Goal: Task Accomplishment & Management: Manage account settings

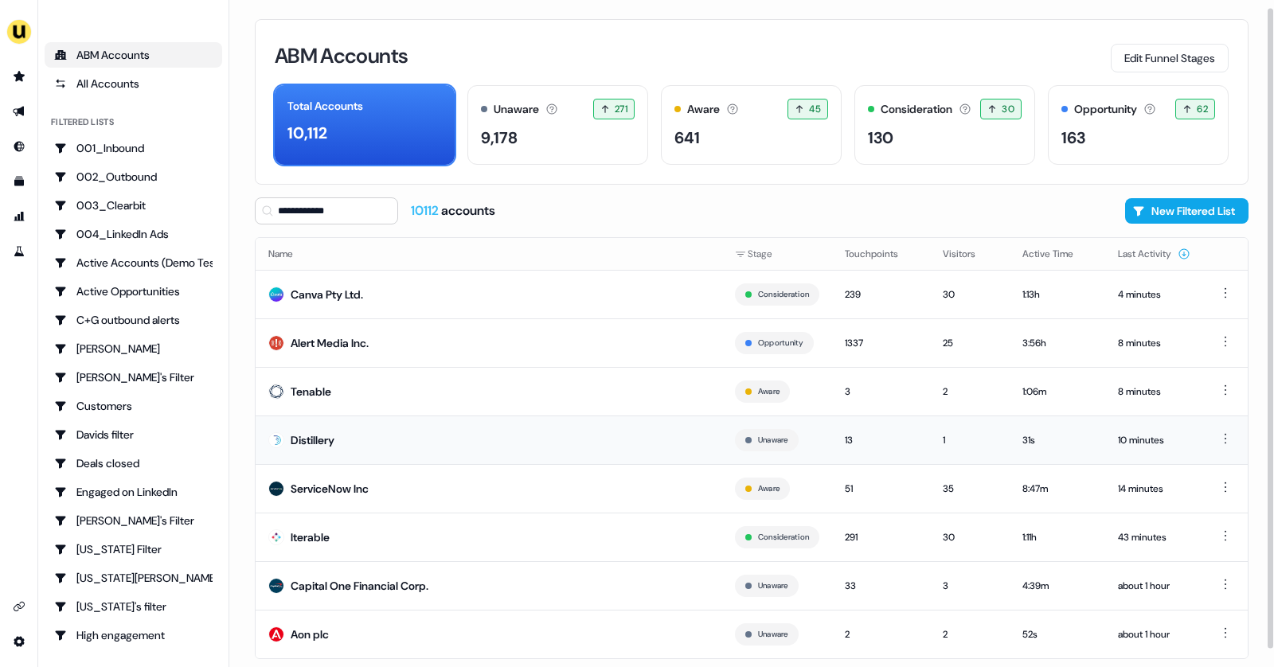
scroll to position [26, 0]
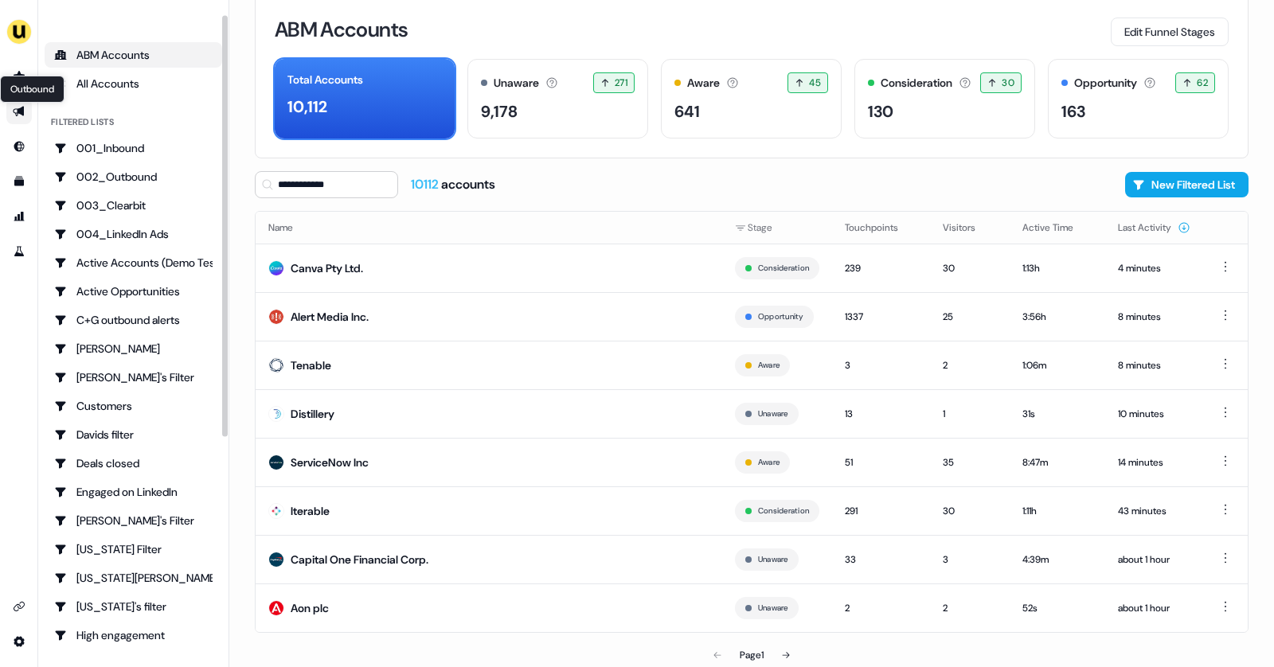
click at [18, 113] on icon "Go to outbound experience" at bounding box center [18, 112] width 11 height 10
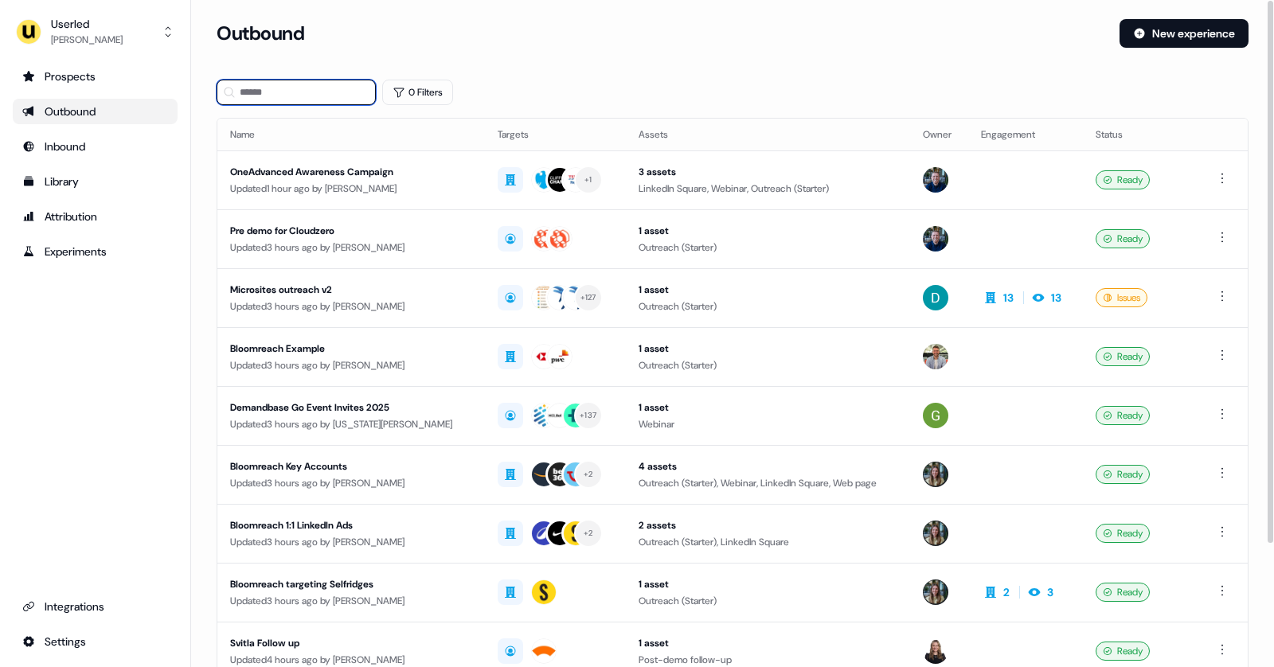
click at [253, 100] on input at bounding box center [296, 92] width 159 height 25
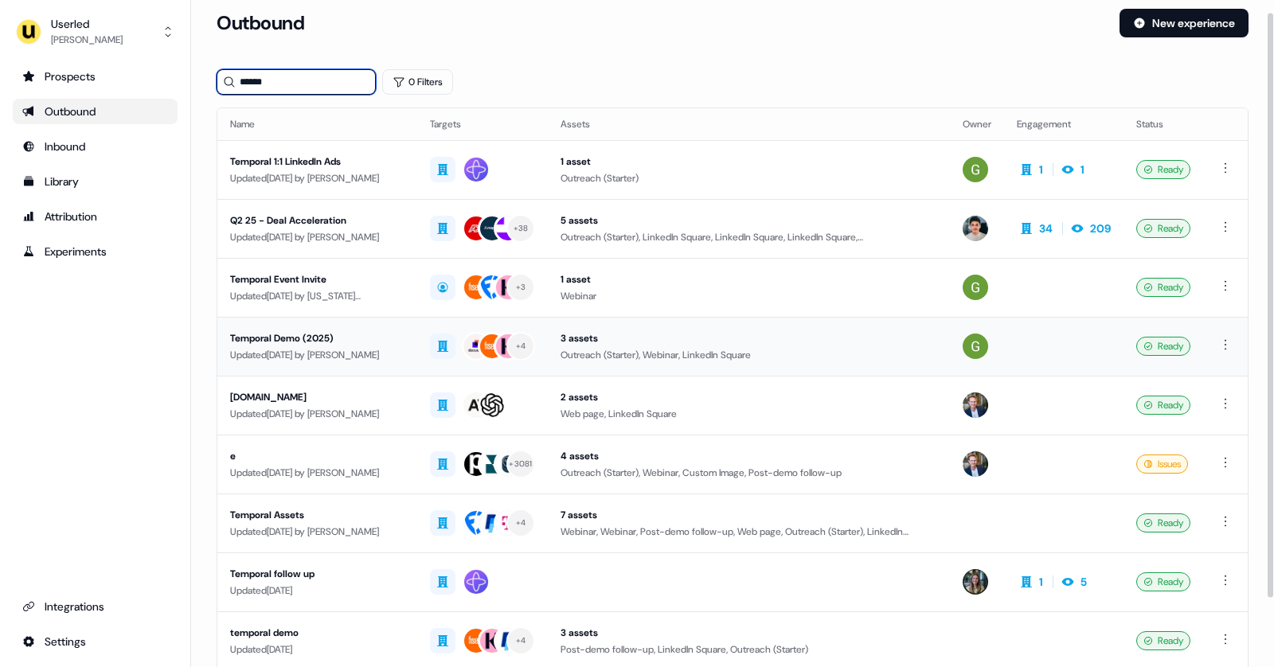
scroll to position [19, 0]
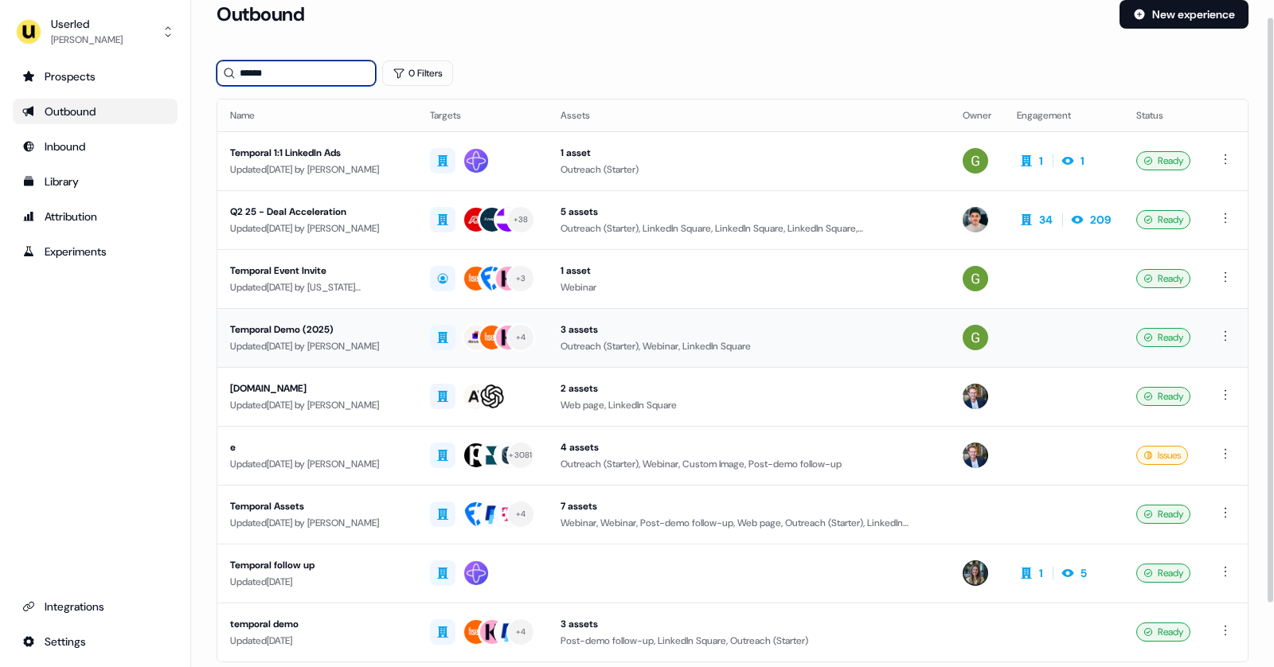
type input "******"
click at [417, 323] on td "+ 4" at bounding box center [482, 337] width 131 height 59
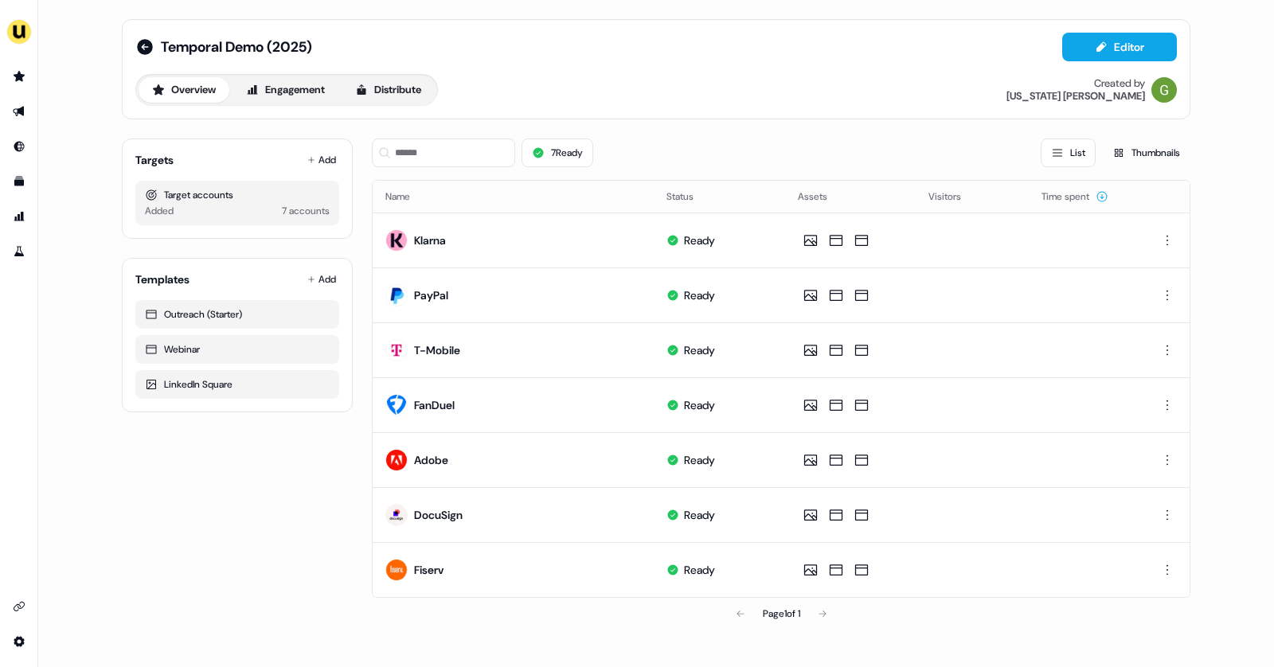
click at [1100, 61] on div "Temporal Demo (2025) Editor Overview Engagement Distribute Created by [US_STATE…" at bounding box center [655, 69] width 1041 height 73
click at [1114, 44] on button "Editor" at bounding box center [1119, 47] width 115 height 29
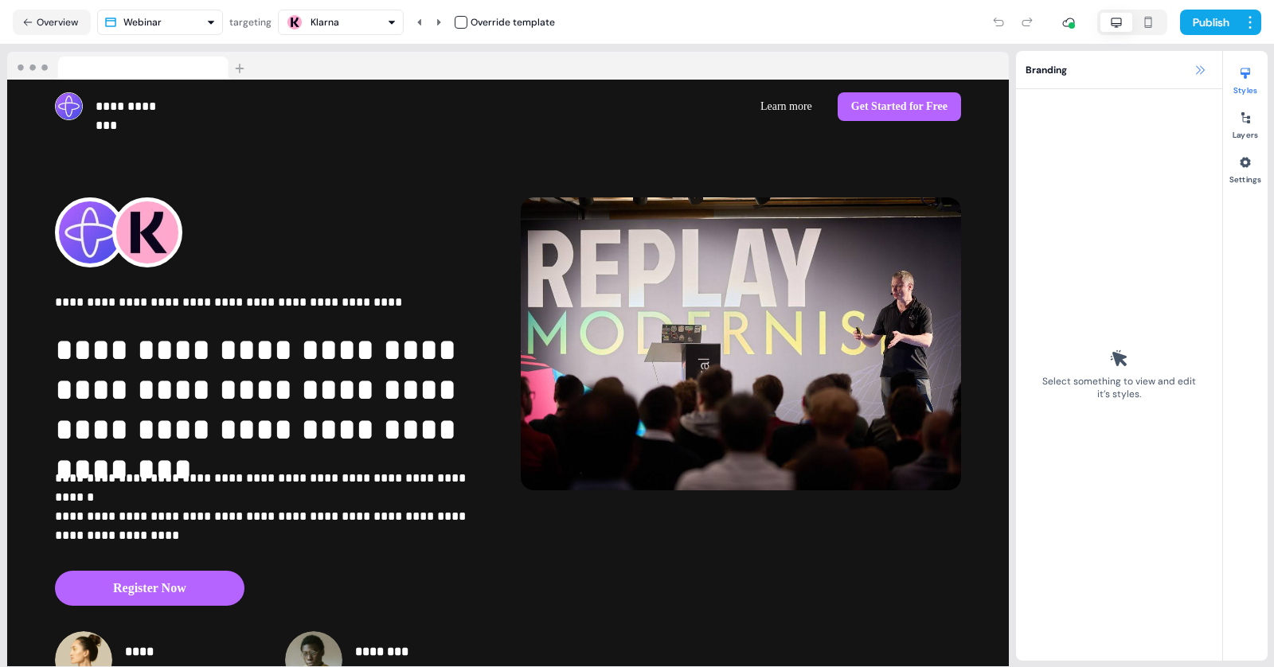
click at [1203, 73] on icon at bounding box center [1199, 70] width 13 height 13
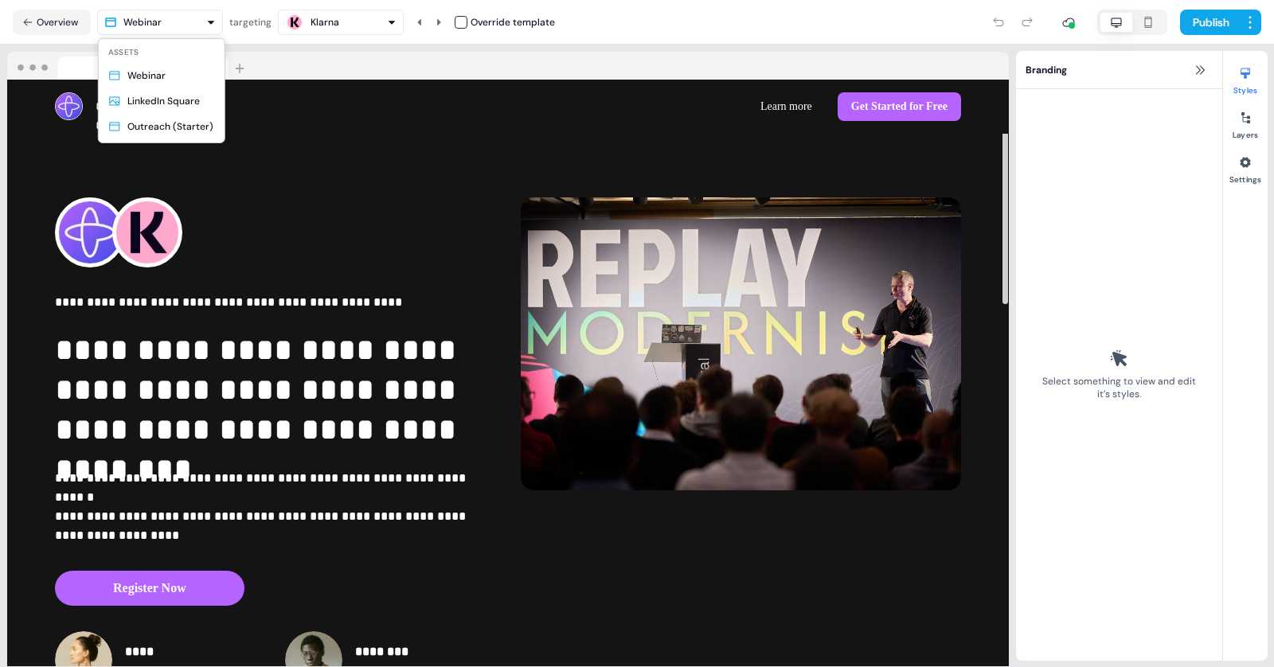
click at [179, 11] on html "**********" at bounding box center [637, 333] width 1274 height 667
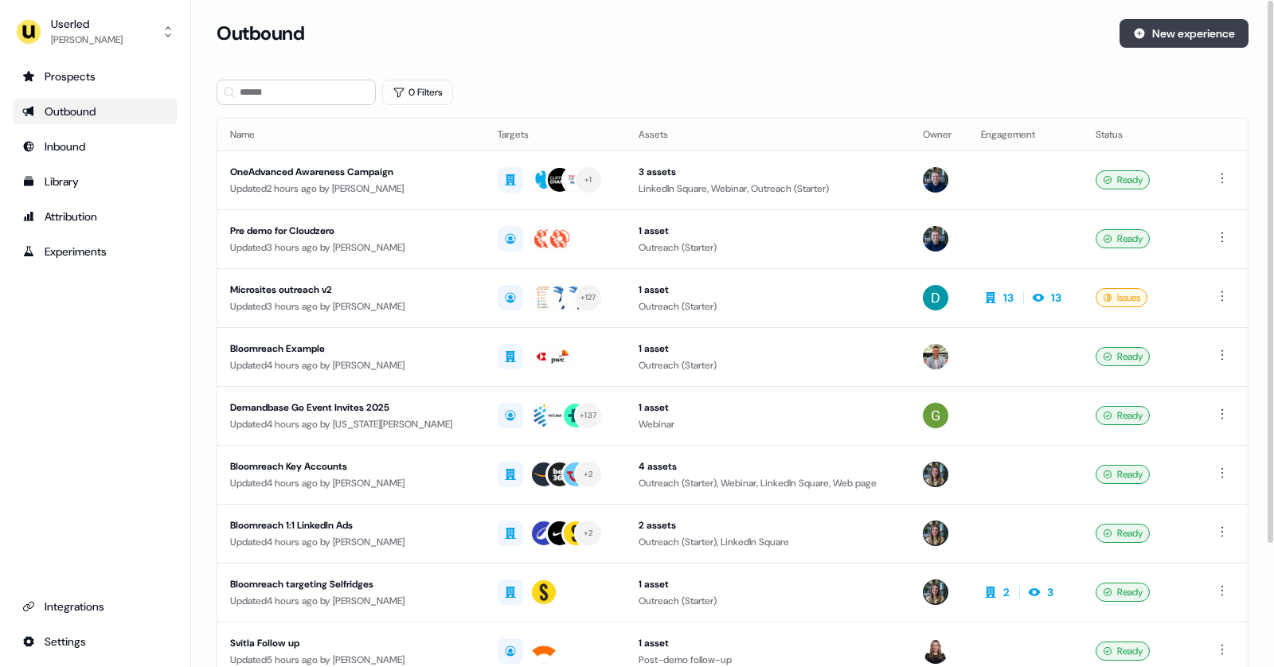
click at [1157, 34] on button "New experience" at bounding box center [1183, 33] width 129 height 29
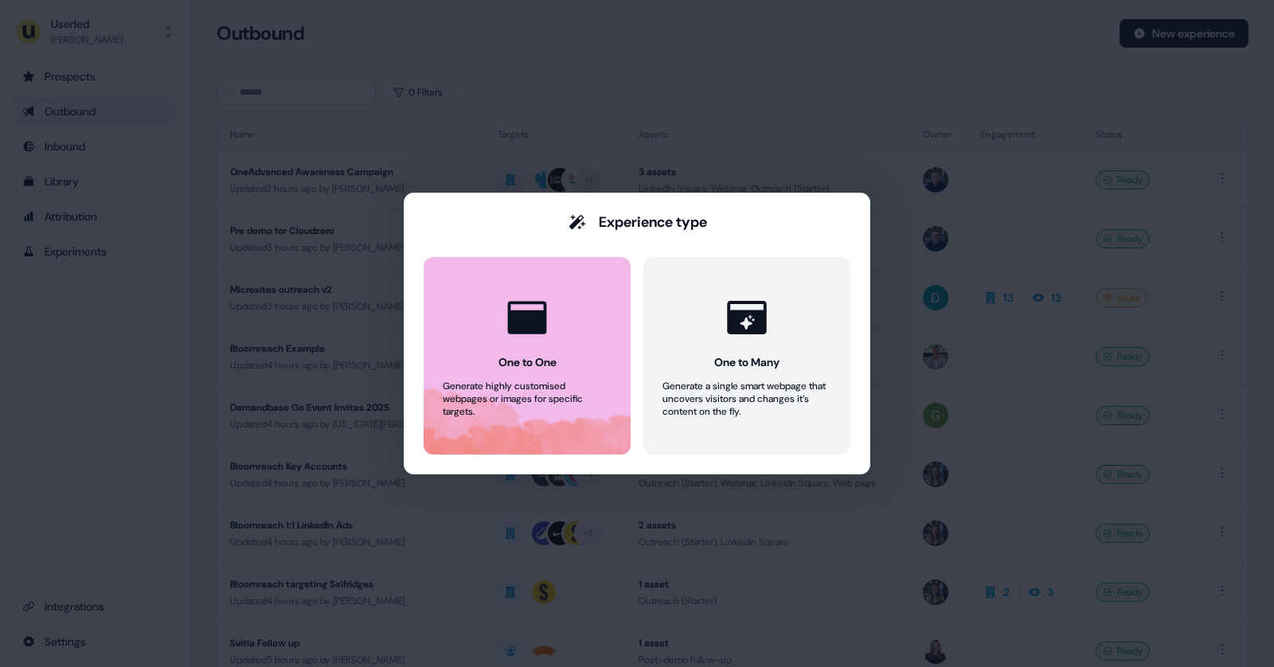
click at [479, 326] on button "One to One Generate highly customised webpages or images for specific targets." at bounding box center [526, 355] width 207 height 197
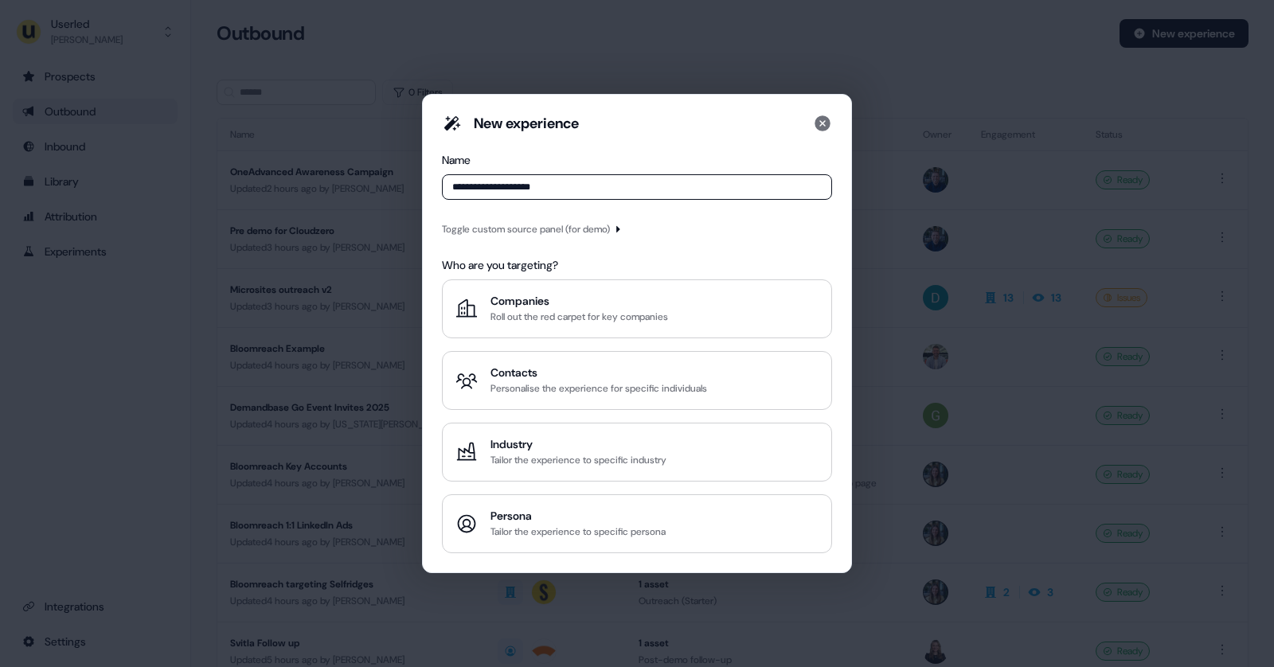
type input "**********"
click at [562, 236] on div "Toggle custom source panel (for demo)" at bounding box center [526, 229] width 168 height 16
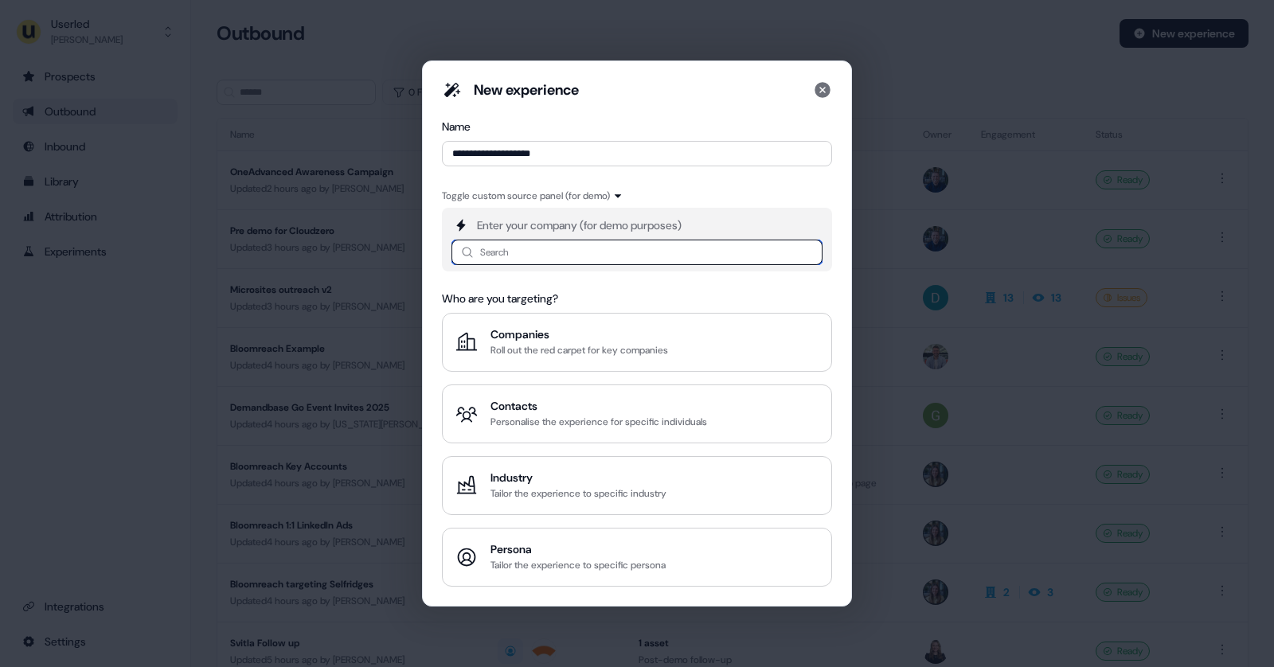
click at [511, 259] on input at bounding box center [636, 252] width 371 height 25
type input "********"
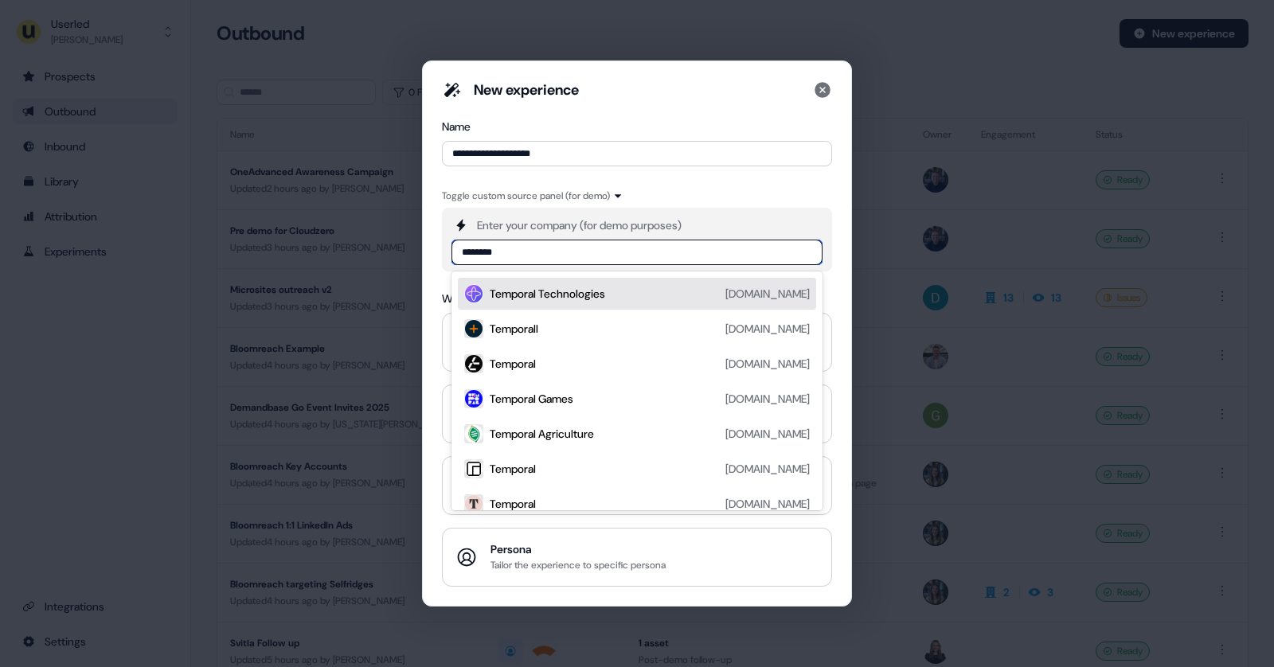
click at [556, 298] on div "Temporal Technologies" at bounding box center [547, 294] width 115 height 16
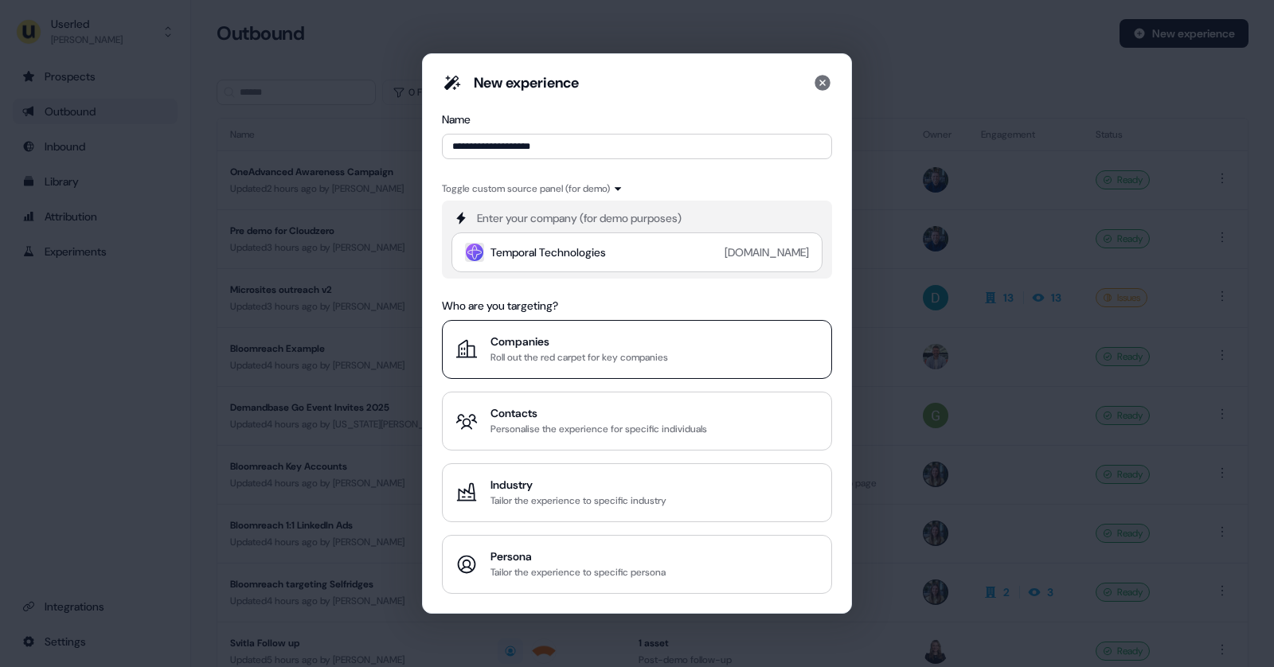
click at [505, 345] on div "Companies" at bounding box center [579, 342] width 178 height 16
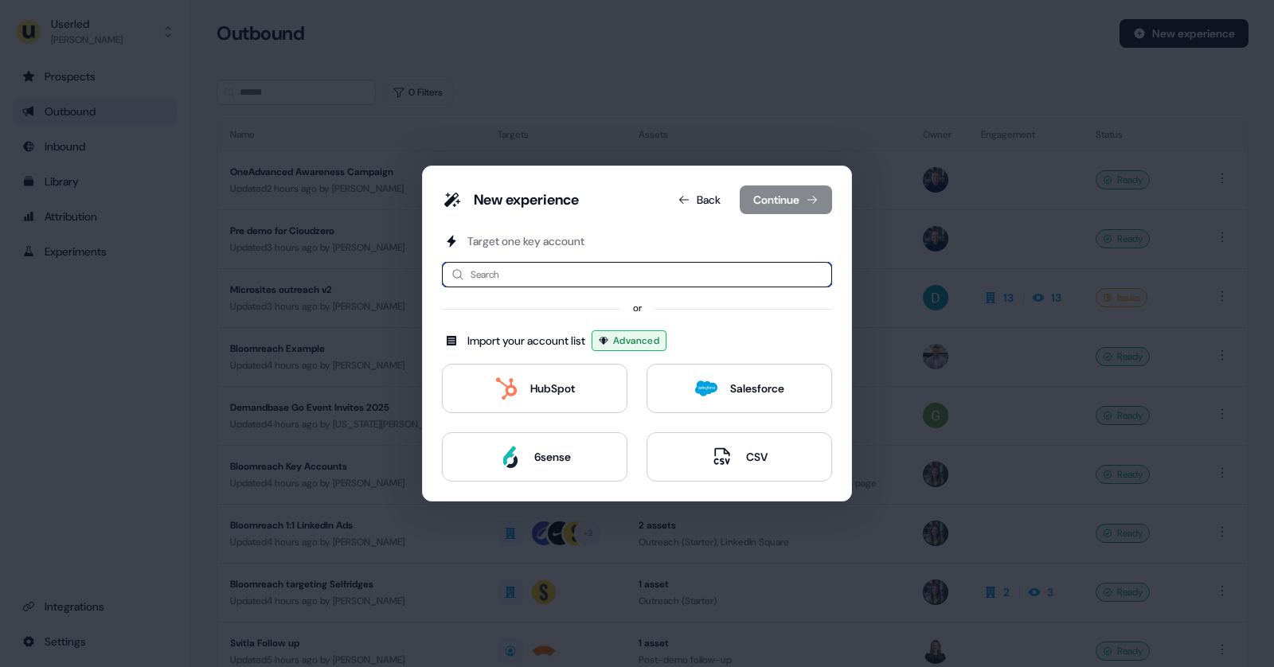
click at [476, 268] on input at bounding box center [637, 274] width 390 height 25
type input "******"
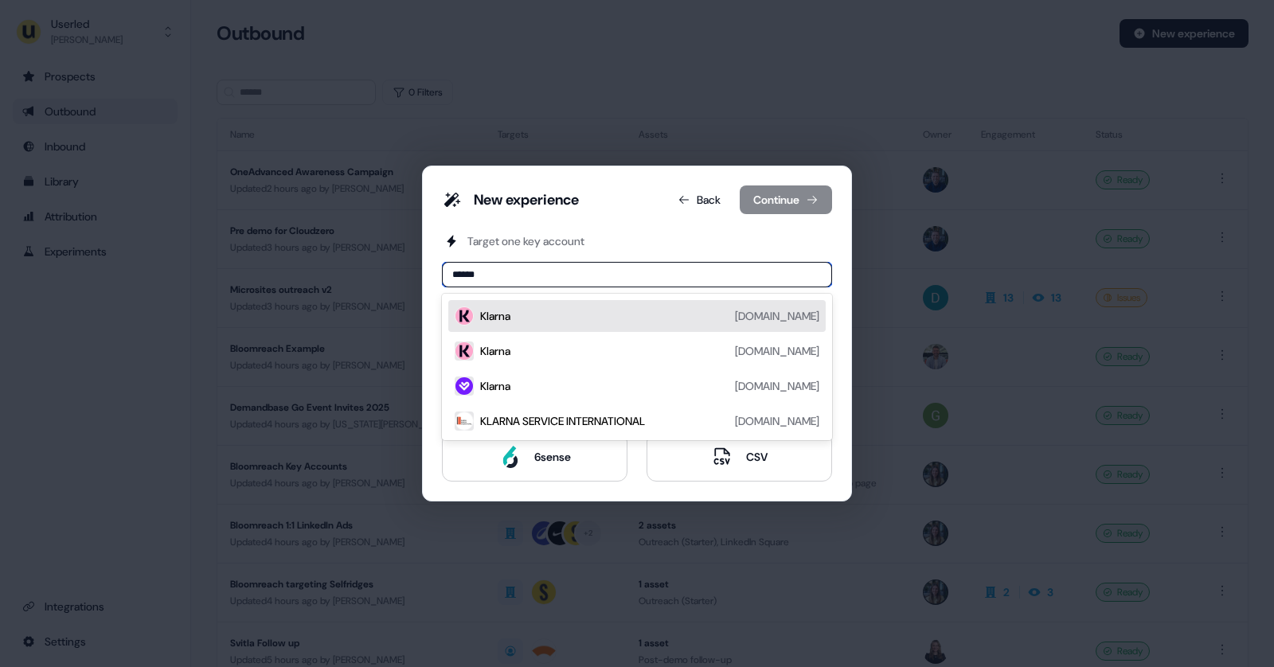
click at [480, 321] on div "Klarna" at bounding box center [495, 316] width 30 height 16
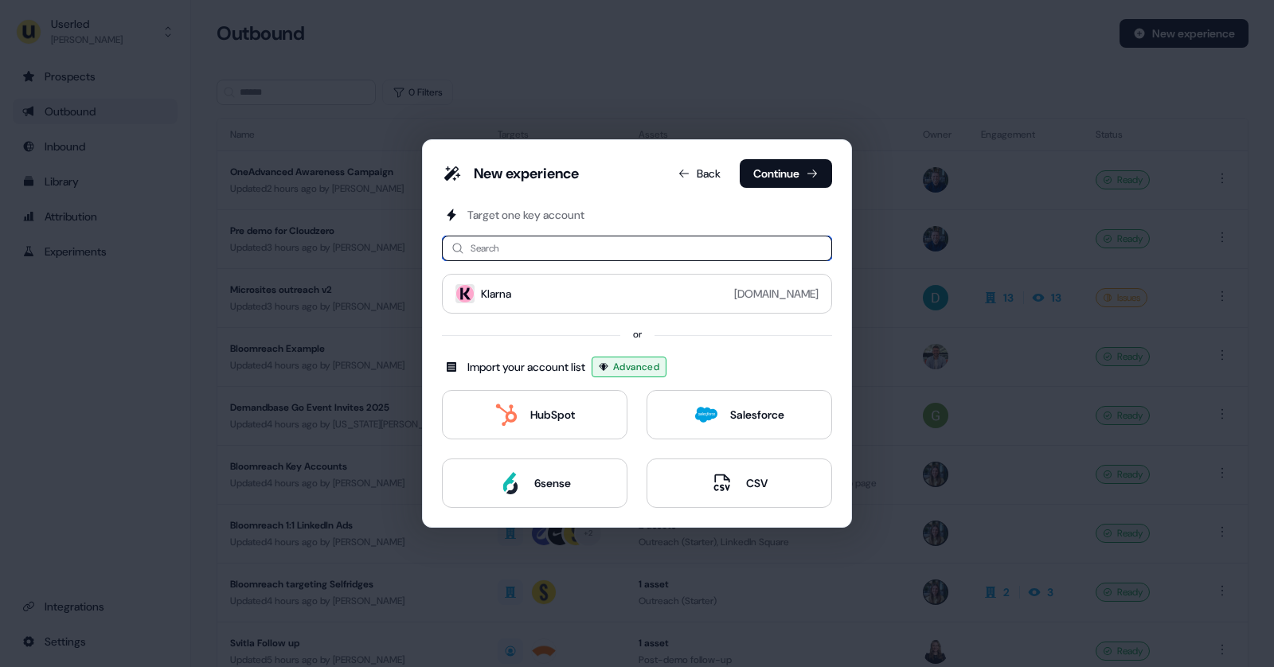
click at [502, 249] on input at bounding box center [637, 248] width 390 height 25
type input "******"
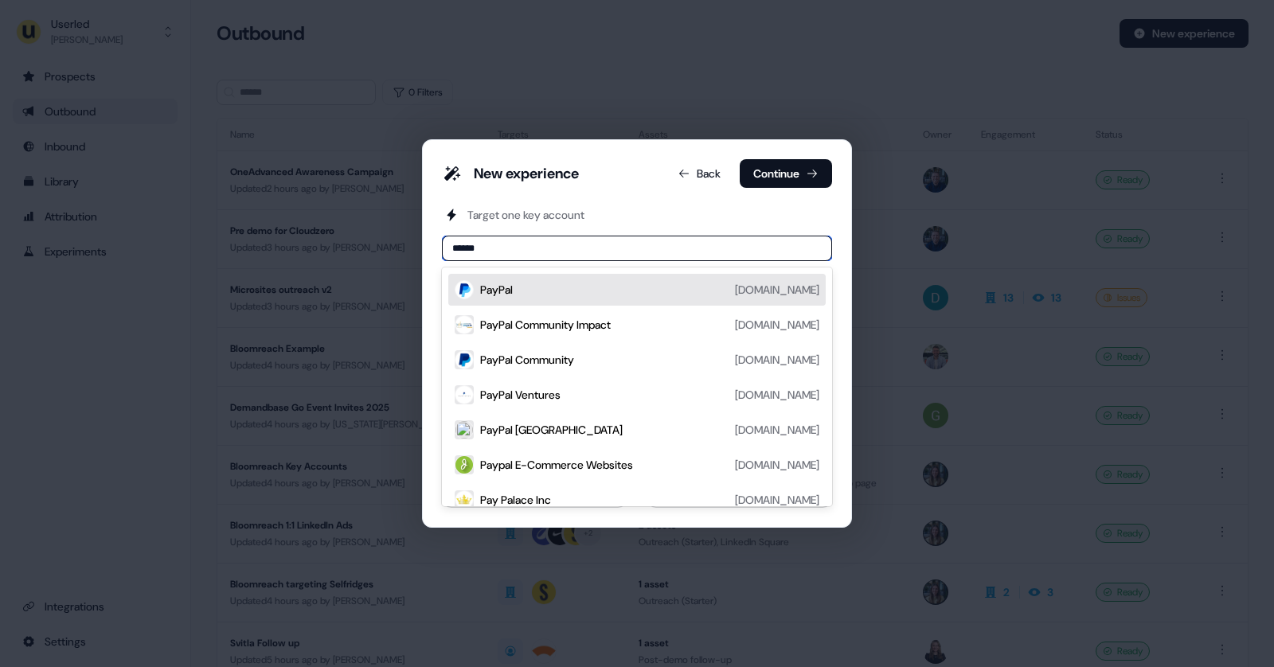
click at [518, 287] on div "PayPal paypal.com" at bounding box center [649, 289] width 339 height 19
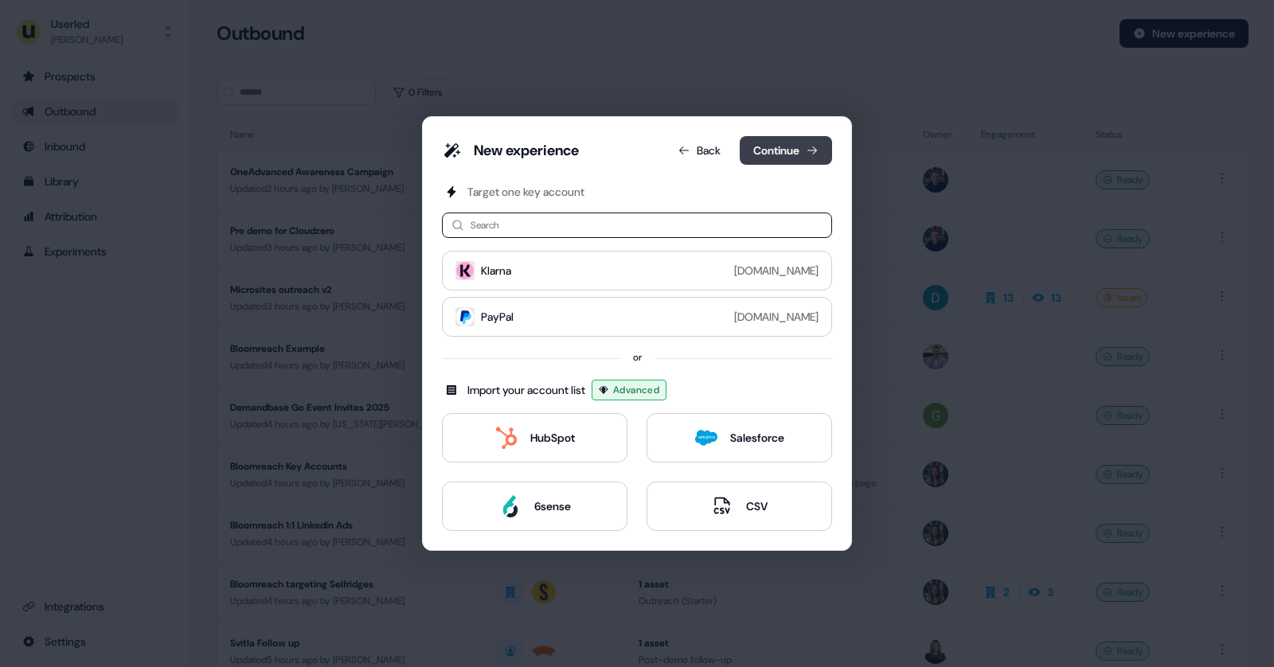
click at [790, 151] on button "Continue" at bounding box center [785, 150] width 92 height 29
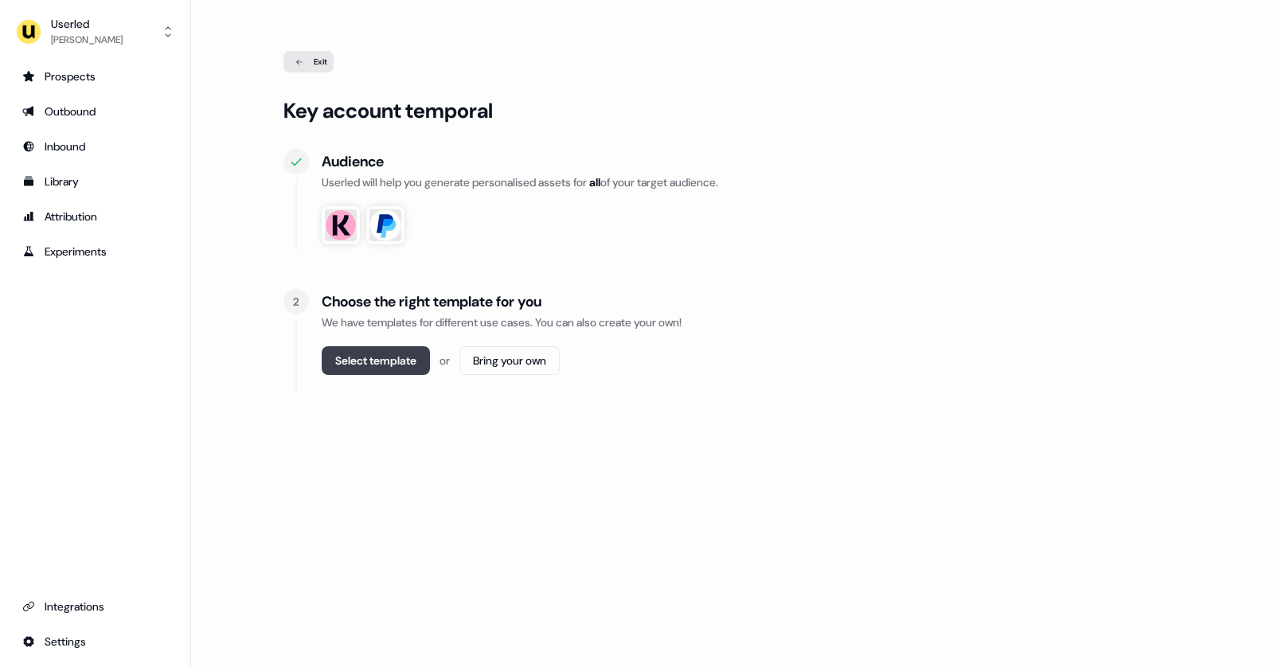
click at [381, 368] on button "Select template" at bounding box center [376, 360] width 108 height 29
click at [290, 58] on icon at bounding box center [299, 62] width 19 height 8
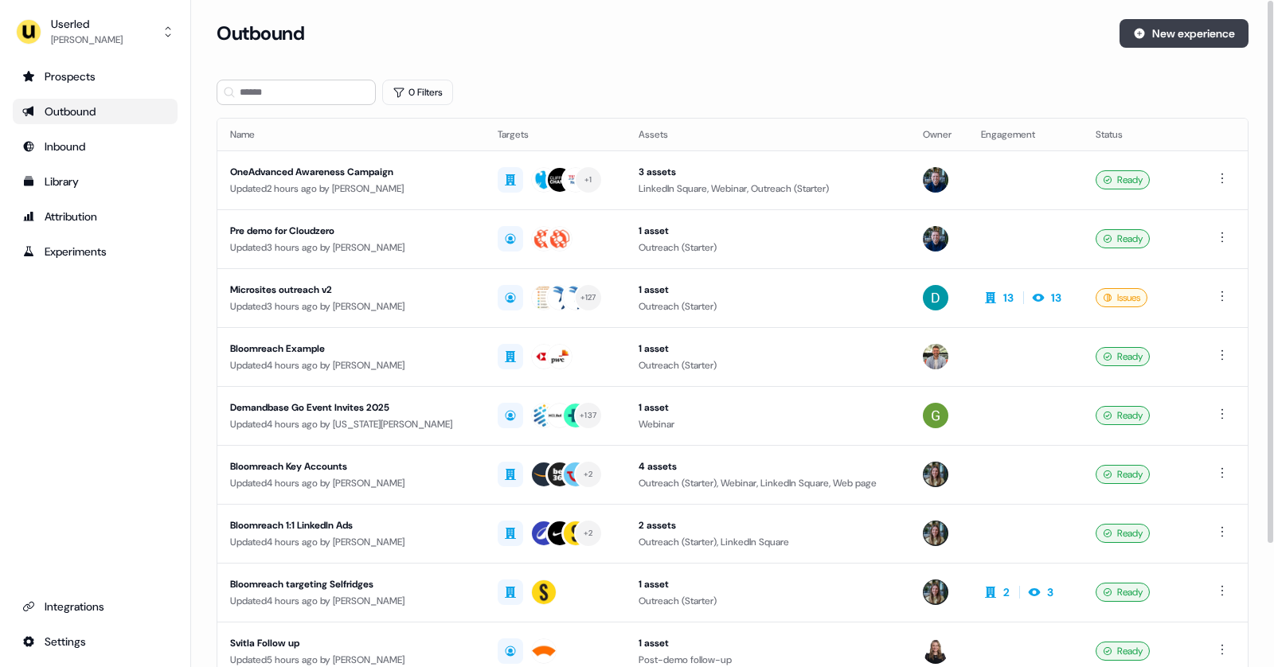
click at [1164, 25] on button "New experience" at bounding box center [1183, 33] width 129 height 29
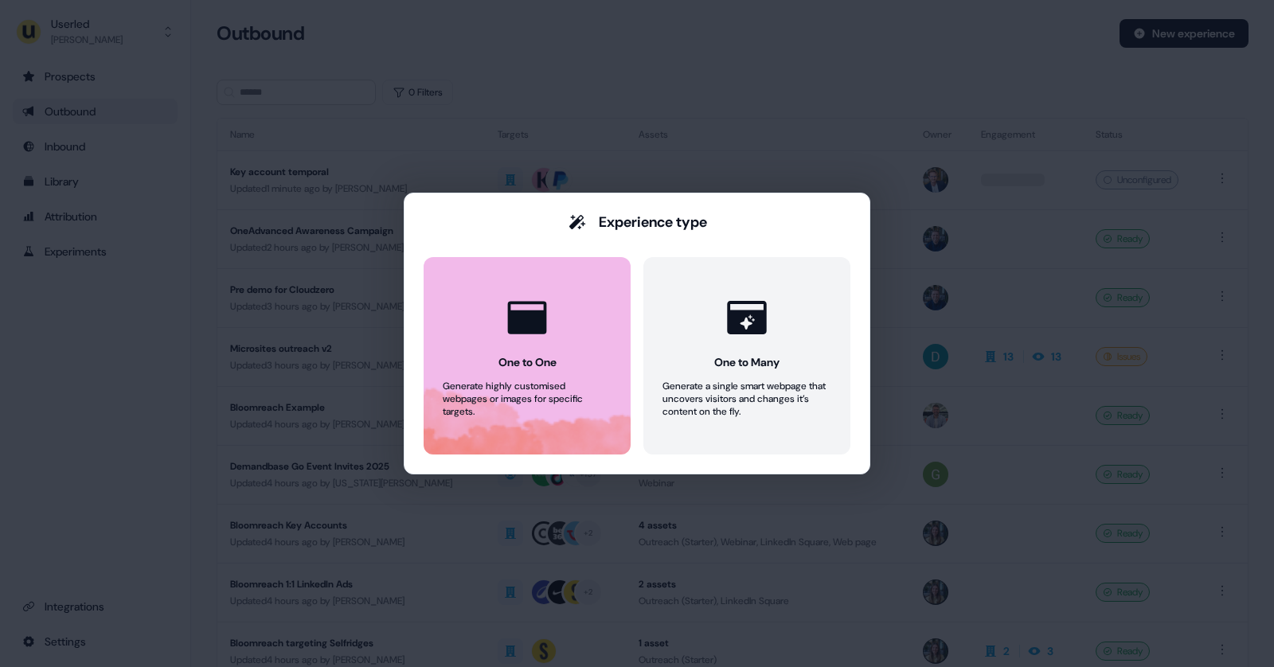
click at [547, 361] on div "One to One" at bounding box center [527, 362] width 58 height 16
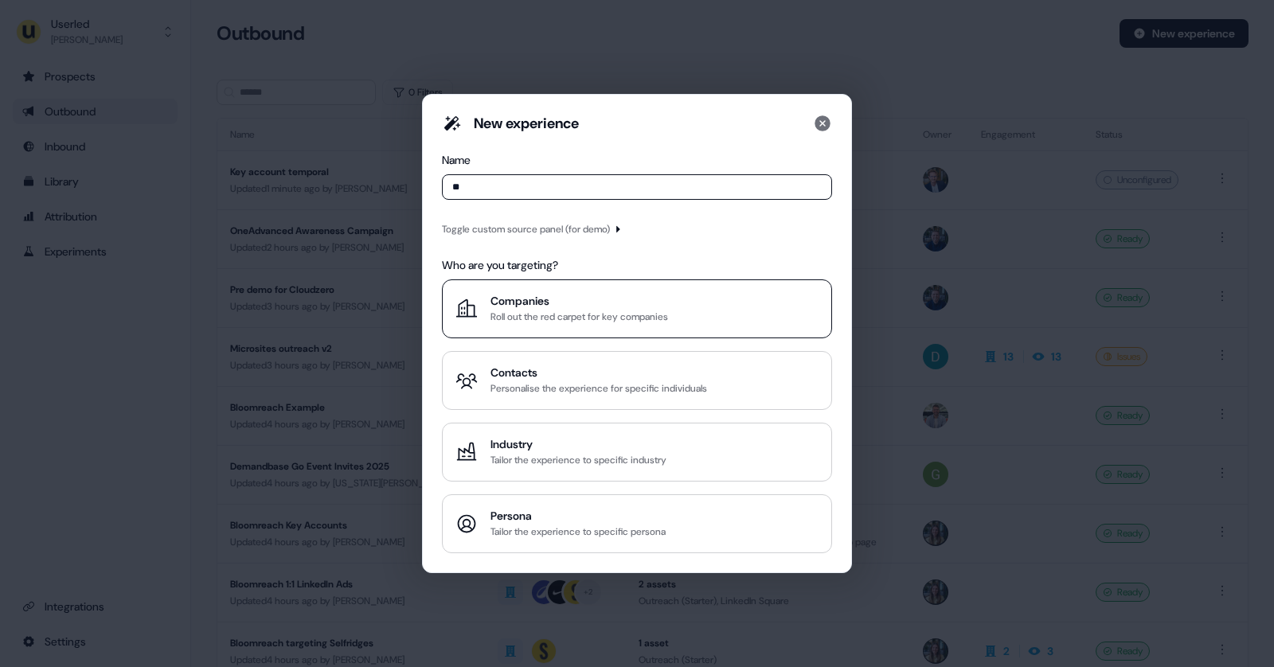
type input "**"
click at [517, 307] on div "Companies" at bounding box center [579, 301] width 178 height 16
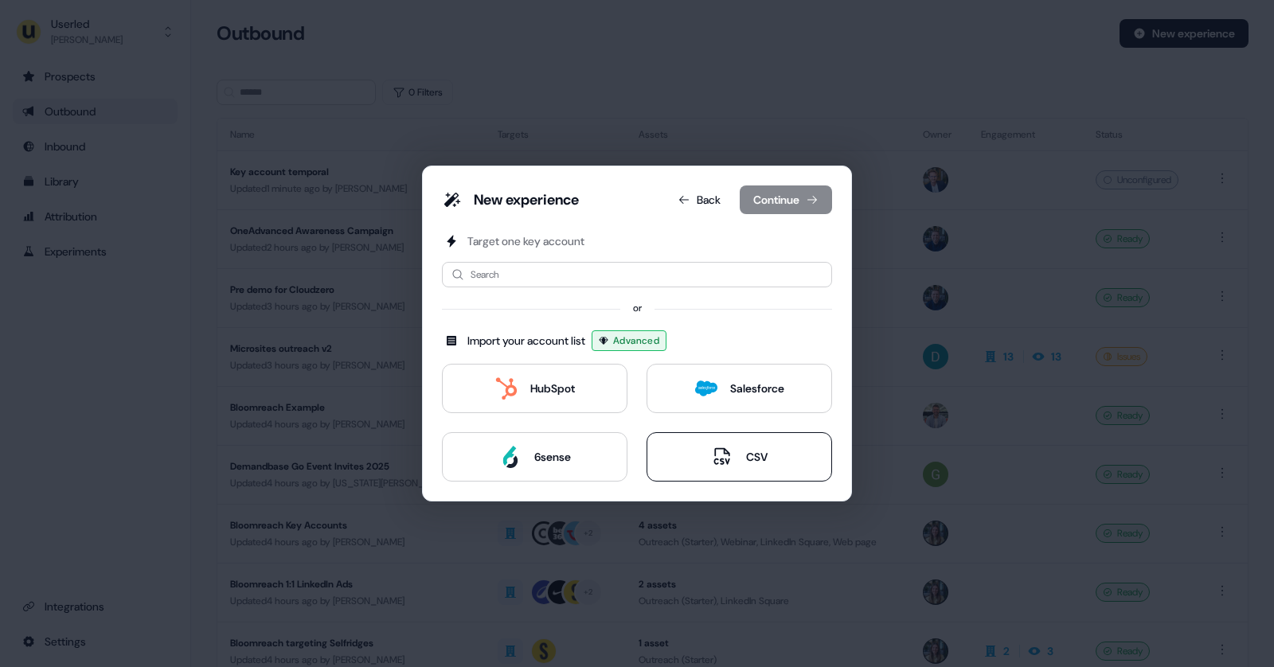
click at [775, 468] on button "CSV" at bounding box center [738, 456] width 185 height 49
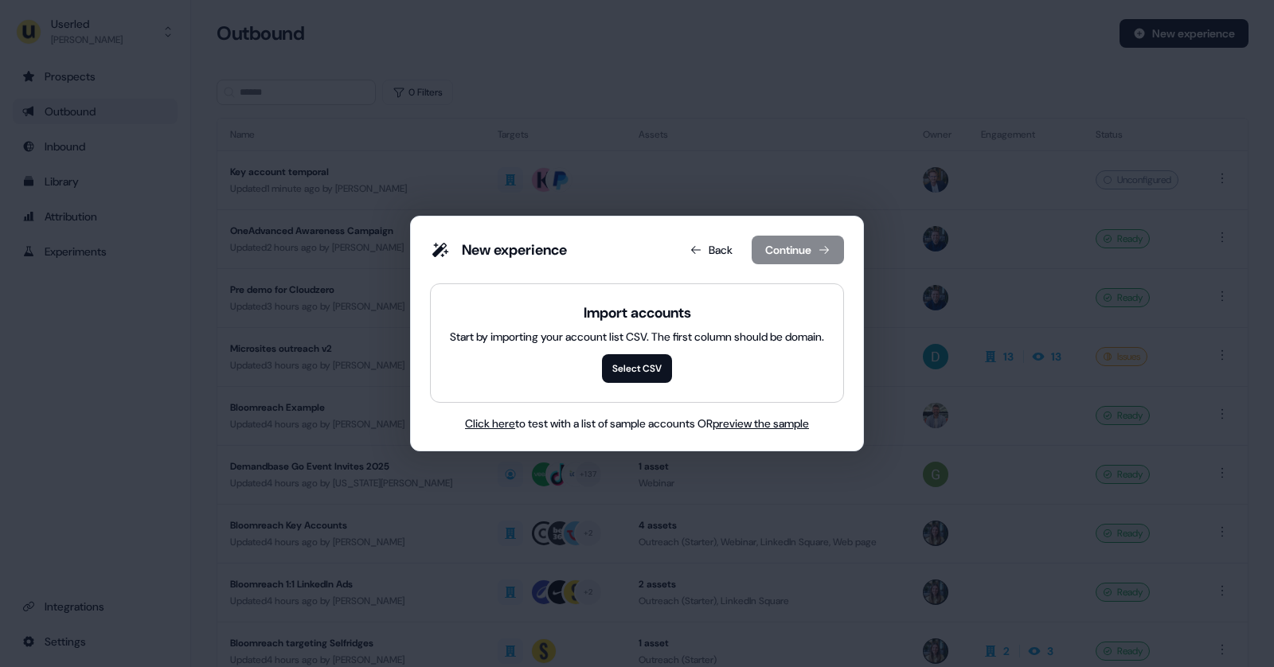
click at [643, 162] on div "New experience Back Continue Import accounts Start by importing your account li…" at bounding box center [637, 333] width 1274 height 667
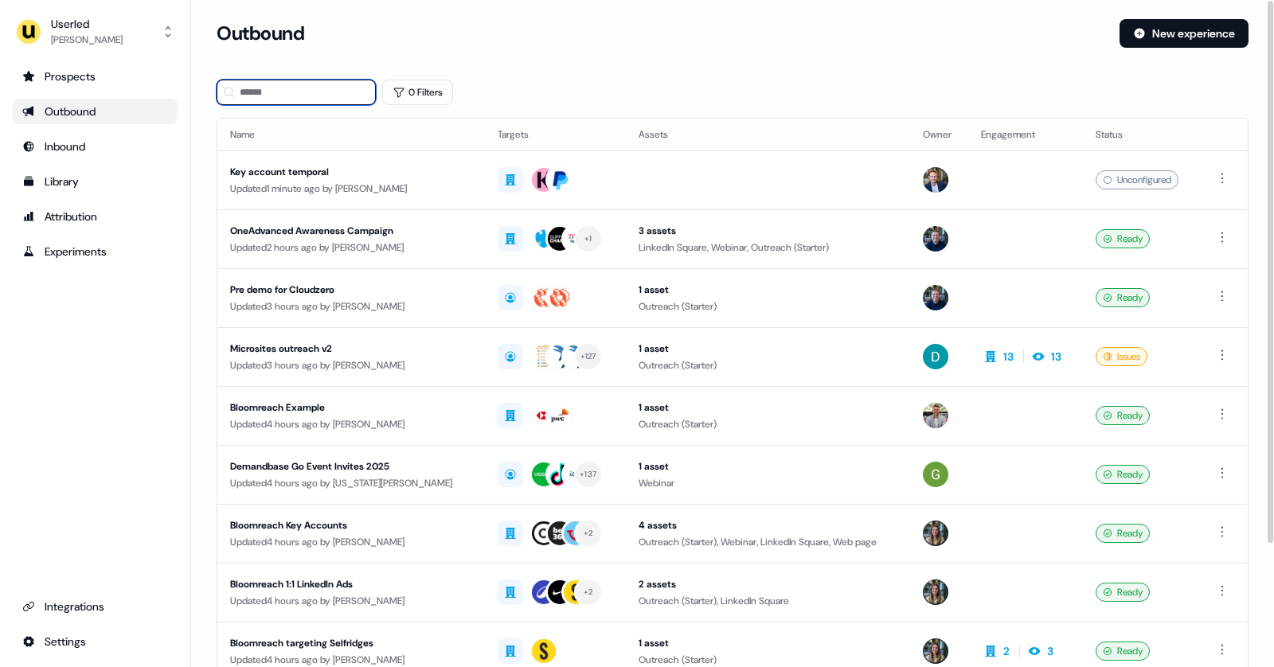
click at [316, 103] on input at bounding box center [296, 92] width 159 height 25
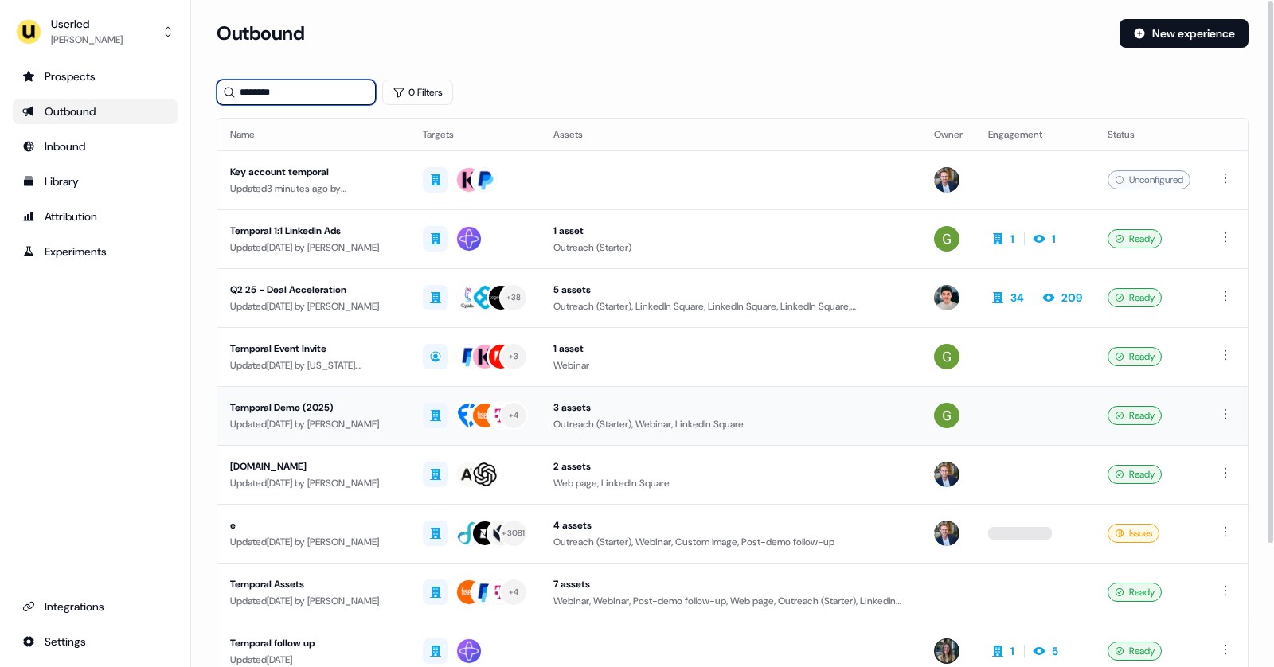
type input "********"
click at [342, 412] on div "Temporal Demo (2025)" at bounding box center [313, 408] width 167 height 16
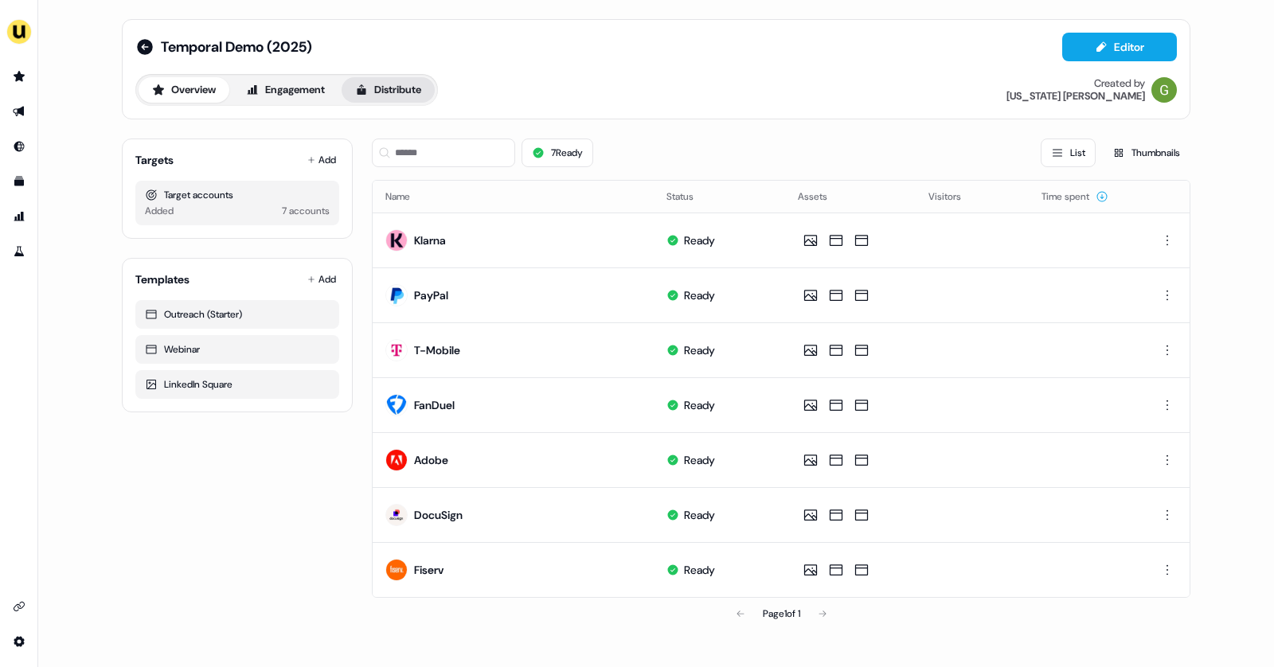
click at [381, 90] on button "Distribute" at bounding box center [387, 89] width 93 height 25
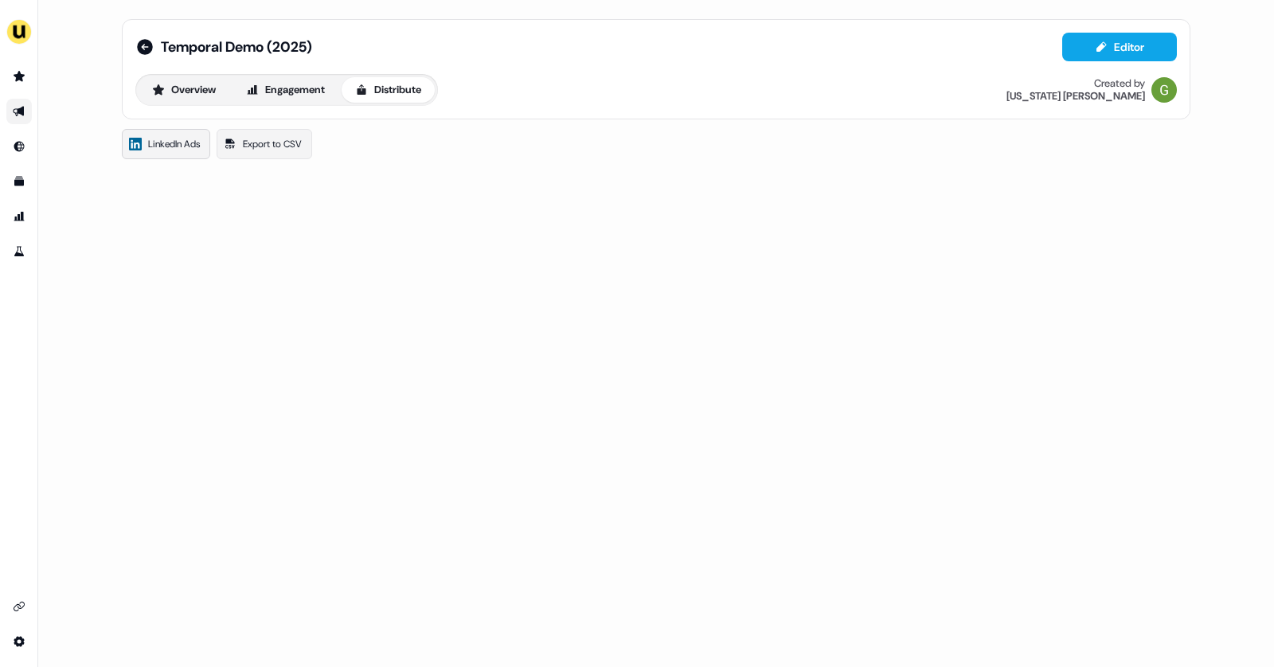
click at [149, 140] on span "LinkedIn Ads" at bounding box center [174, 144] width 52 height 16
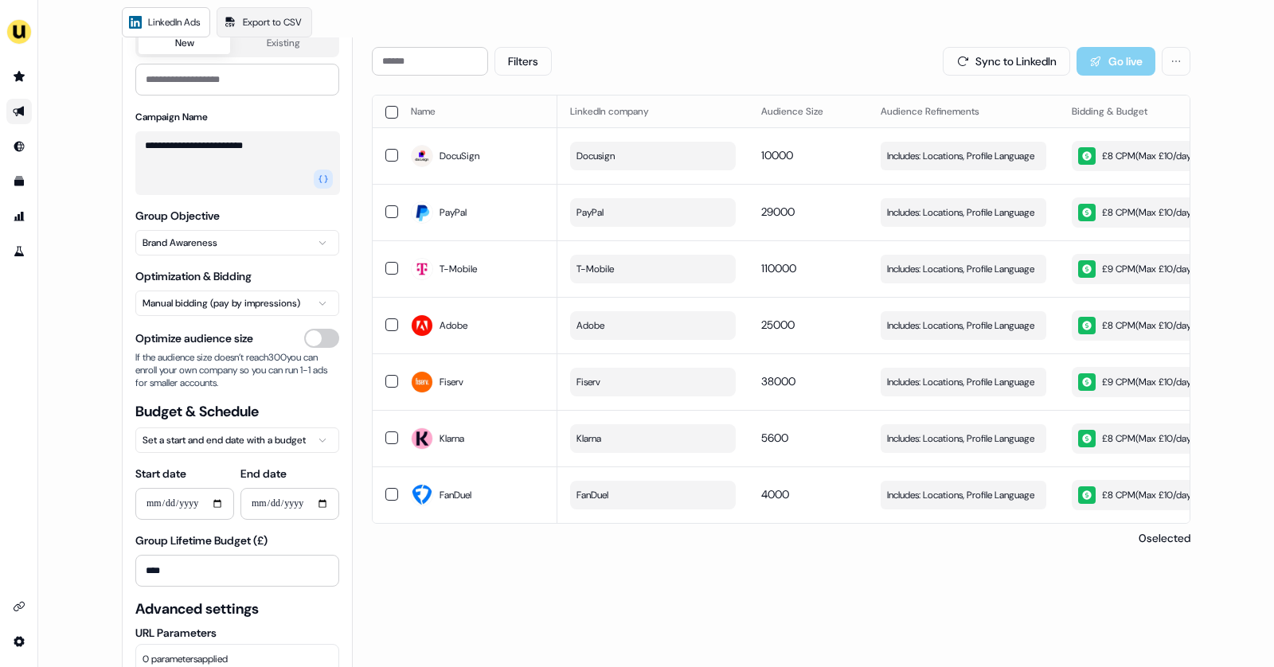
scroll to position [144, 0]
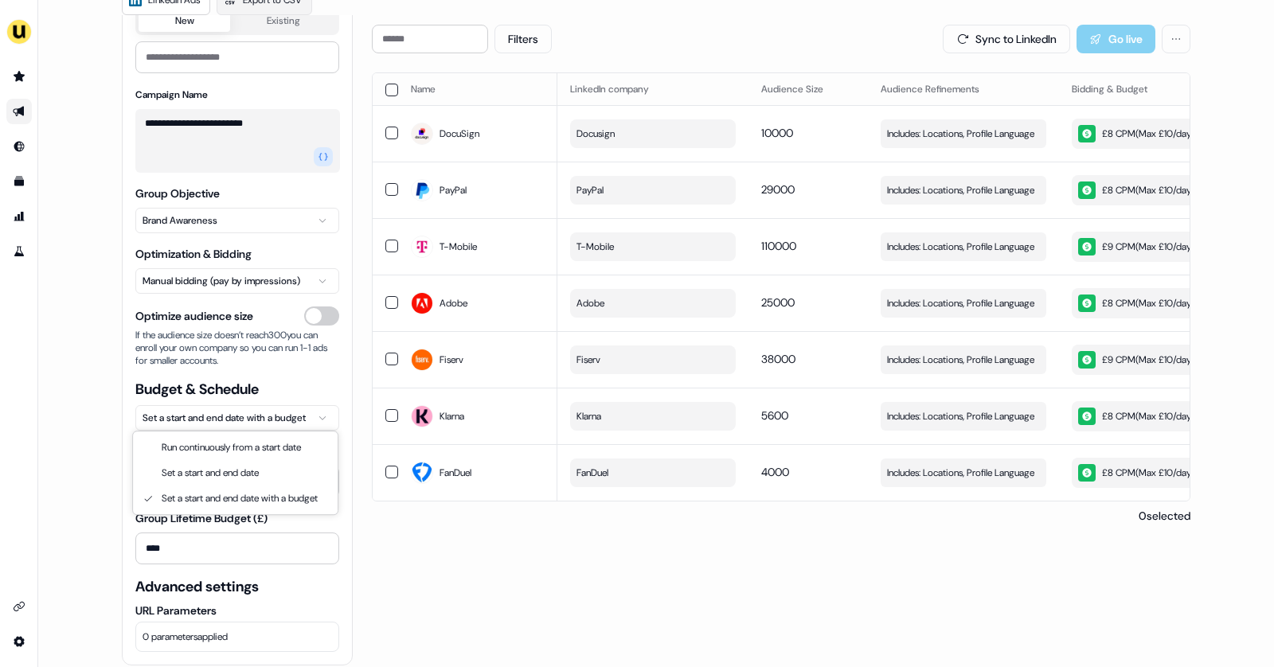
click at [222, 420] on html "**********" at bounding box center [637, 333] width 1274 height 667
click at [104, 439] on html "**********" at bounding box center [637, 333] width 1274 height 667
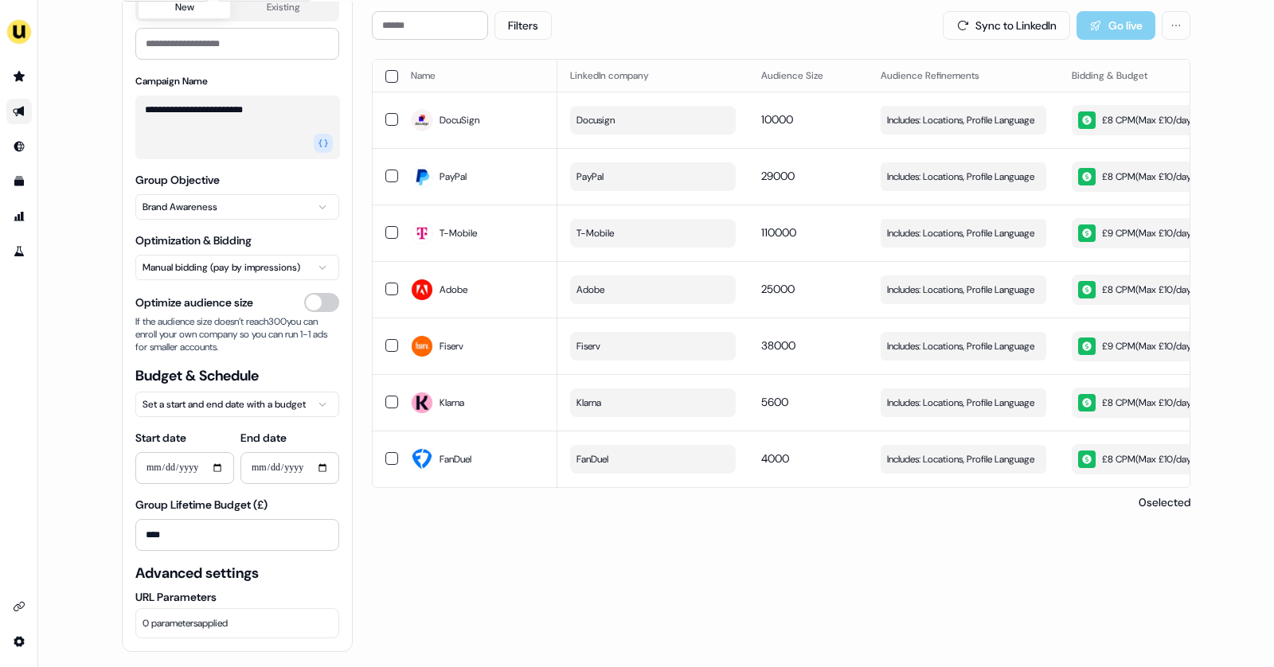
scroll to position [131, 0]
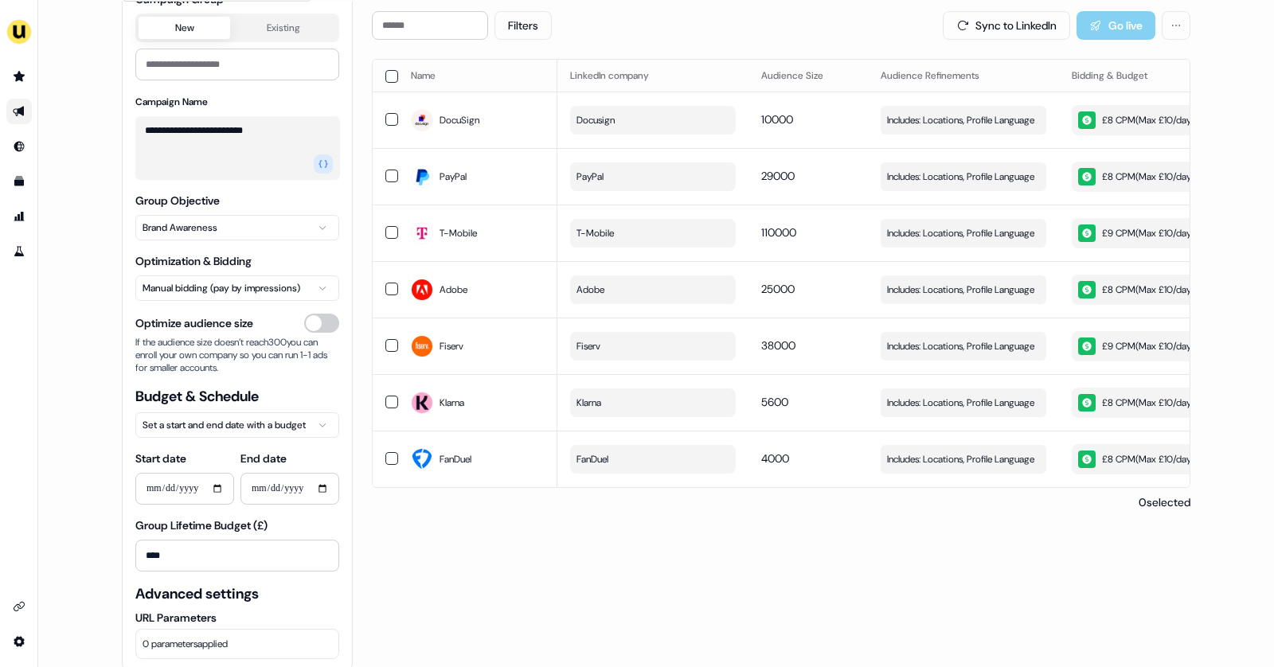
click at [260, 283] on html "**********" at bounding box center [637, 333] width 1274 height 667
click at [236, 224] on html "**********" at bounding box center [637, 333] width 1274 height 667
click at [271, 211] on html "**********" at bounding box center [637, 333] width 1274 height 667
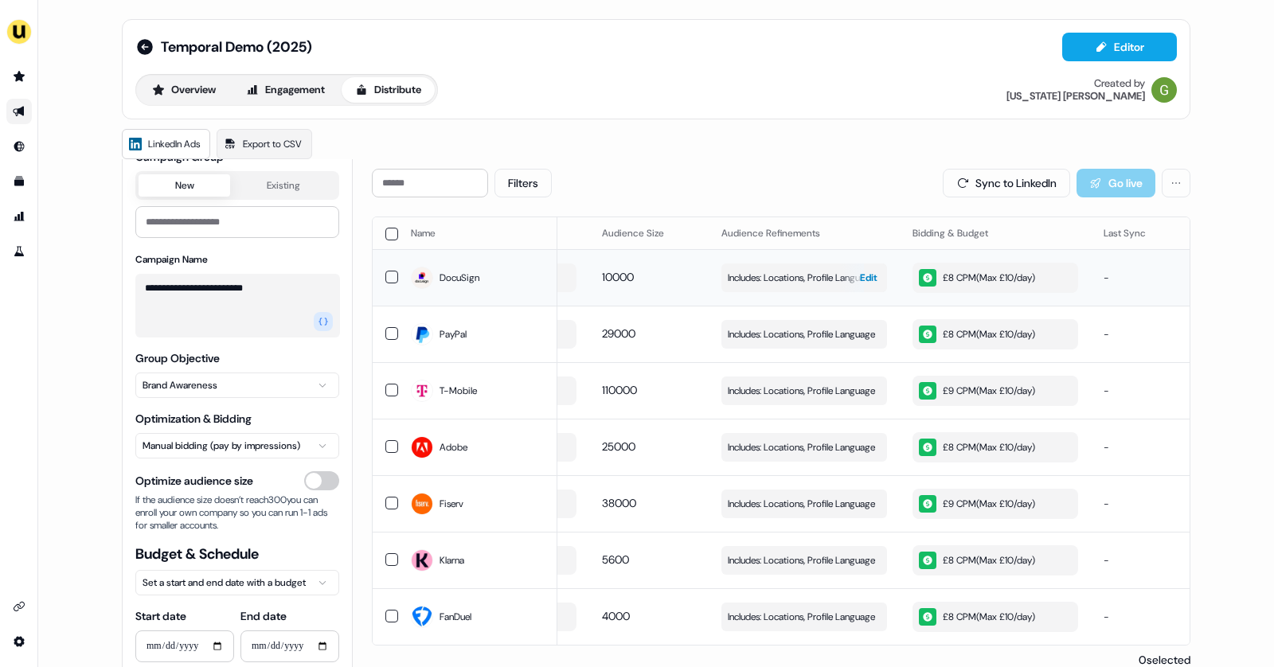
scroll to position [0, 168]
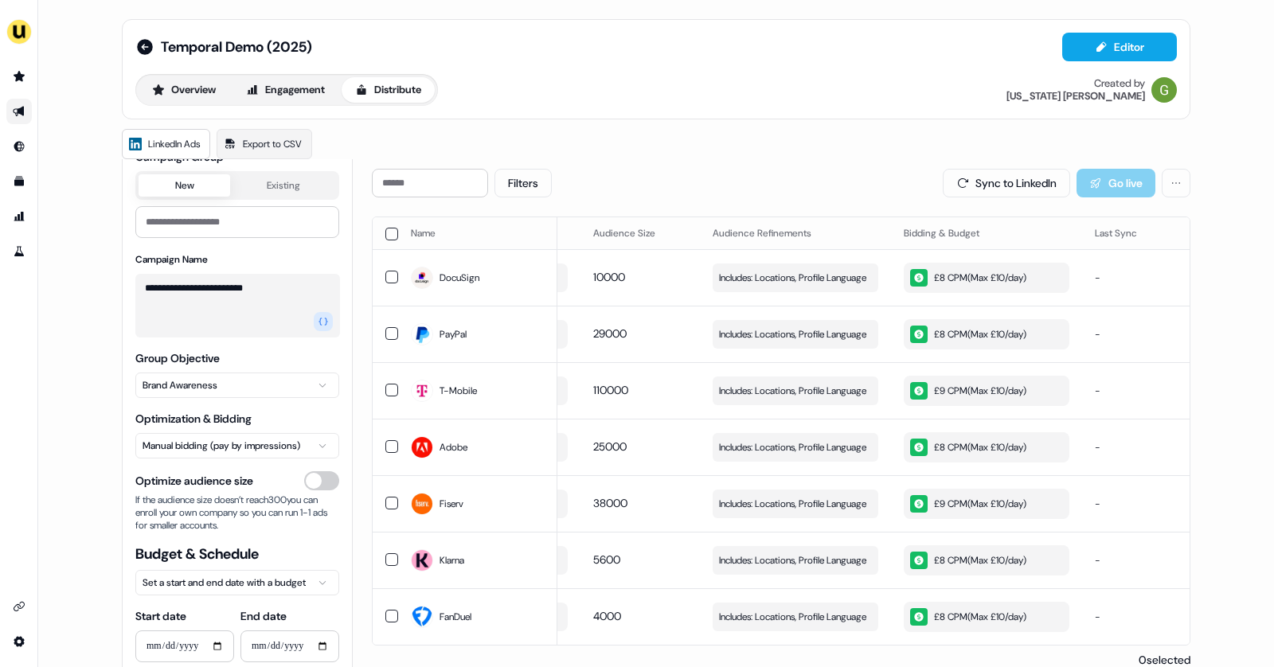
click at [388, 232] on button "button" at bounding box center [391, 234] width 13 height 13
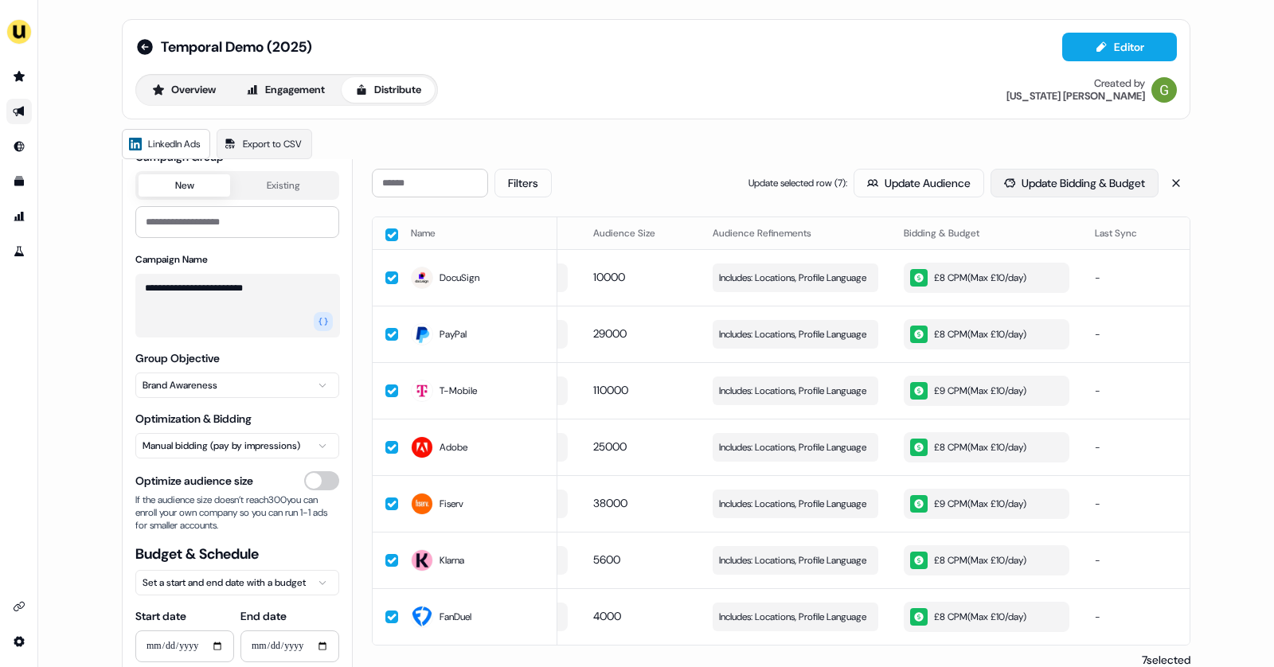
click at [1046, 174] on button "Update Bidding & Budget" at bounding box center [1074, 183] width 168 height 29
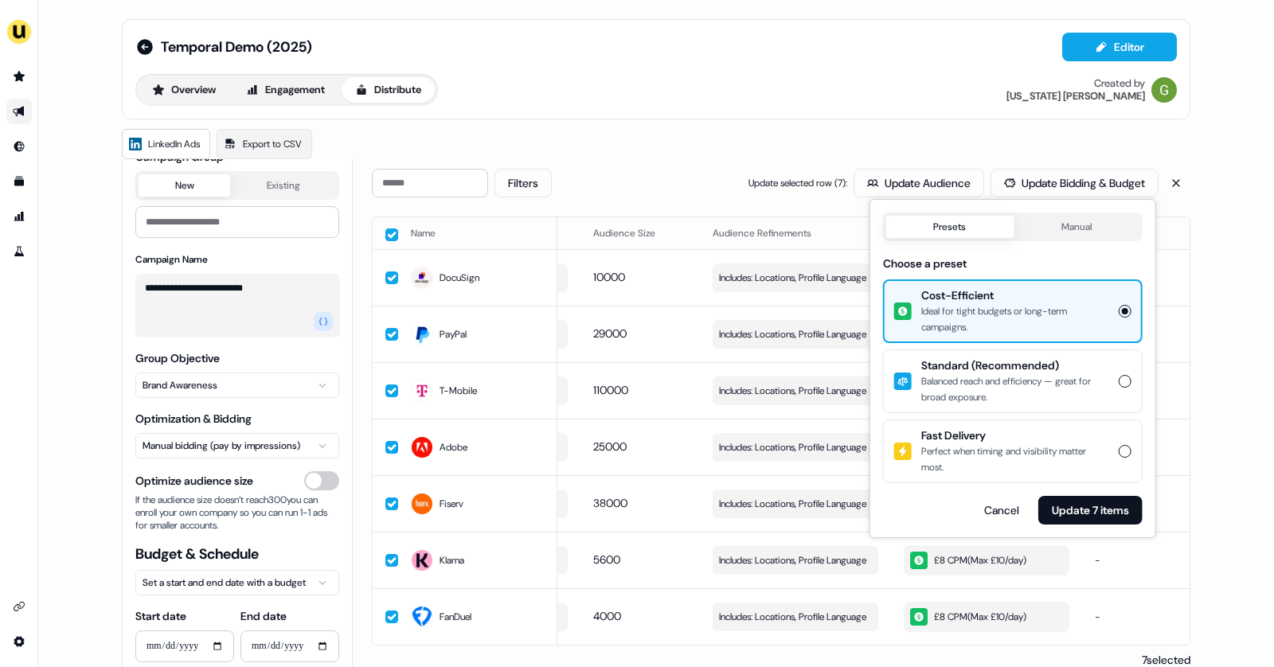
click at [804, 123] on div "**********" at bounding box center [656, 413] width 1106 height 826
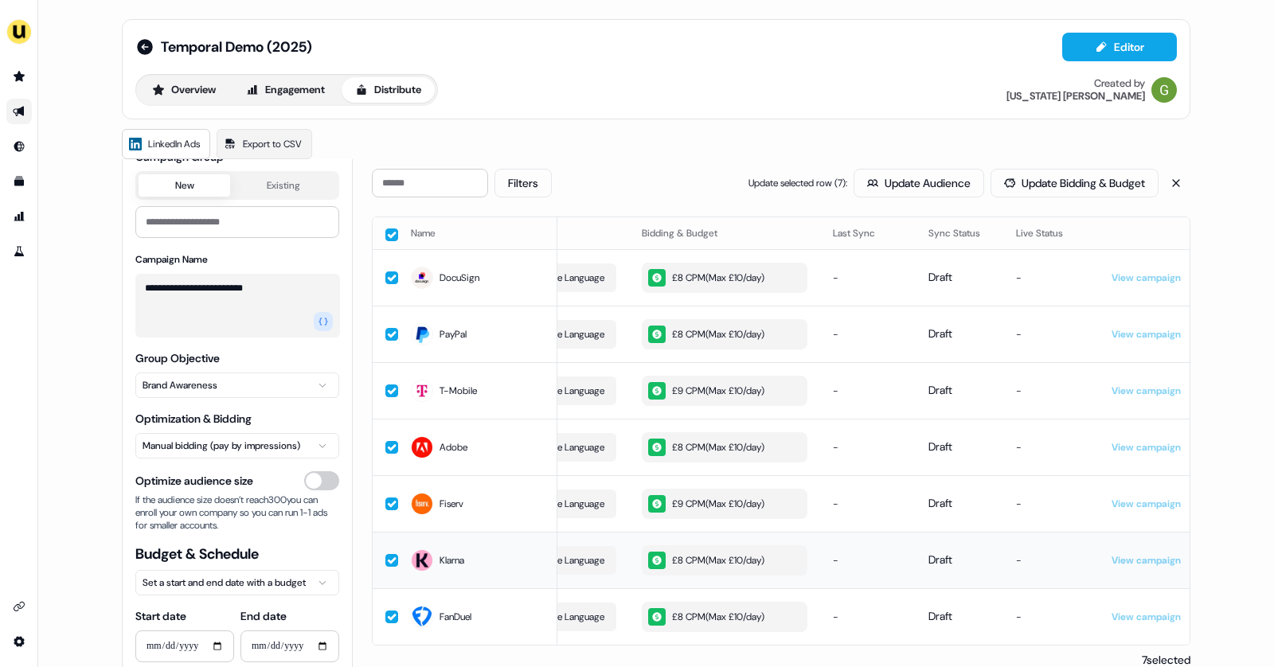
scroll to position [0, 450]
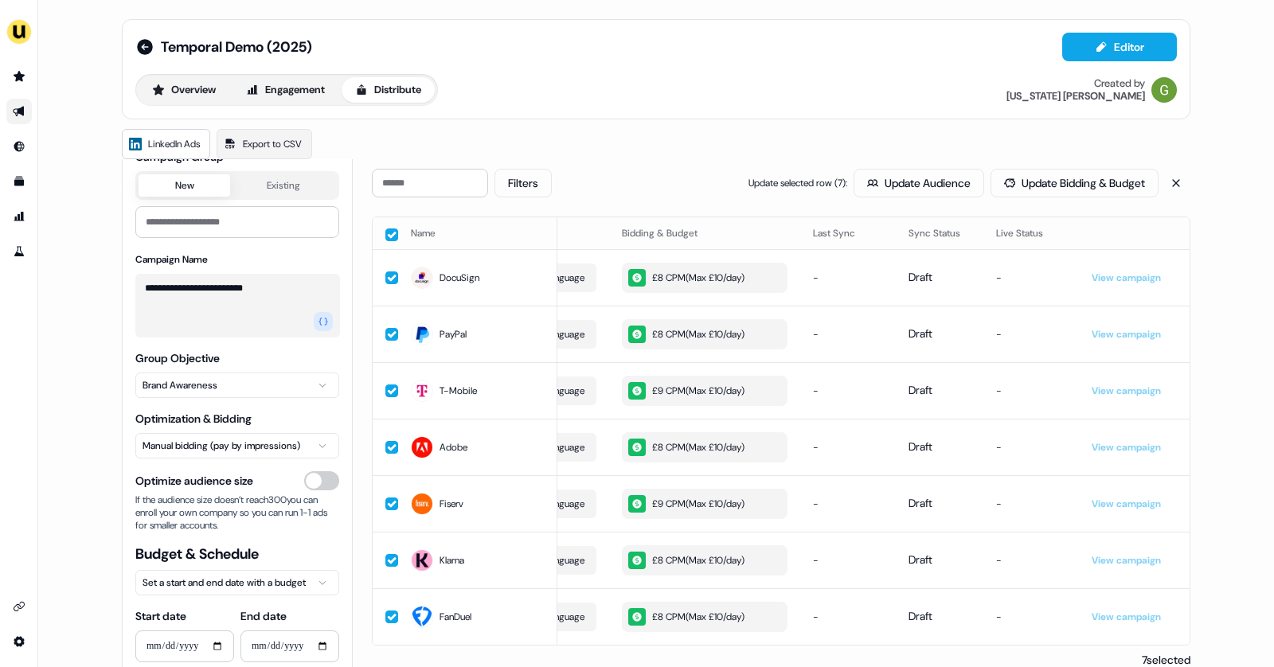
click at [281, 176] on button "Existing" at bounding box center [283, 185] width 106 height 22
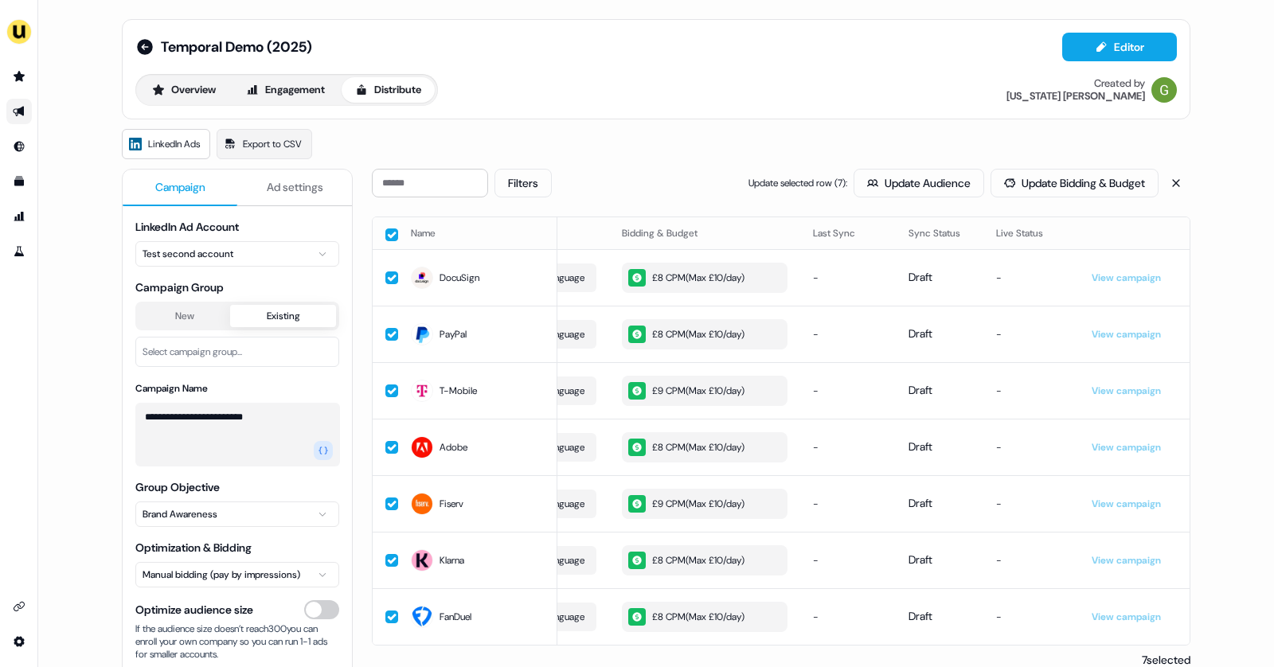
click at [271, 192] on span "Ad settings" at bounding box center [295, 187] width 57 height 16
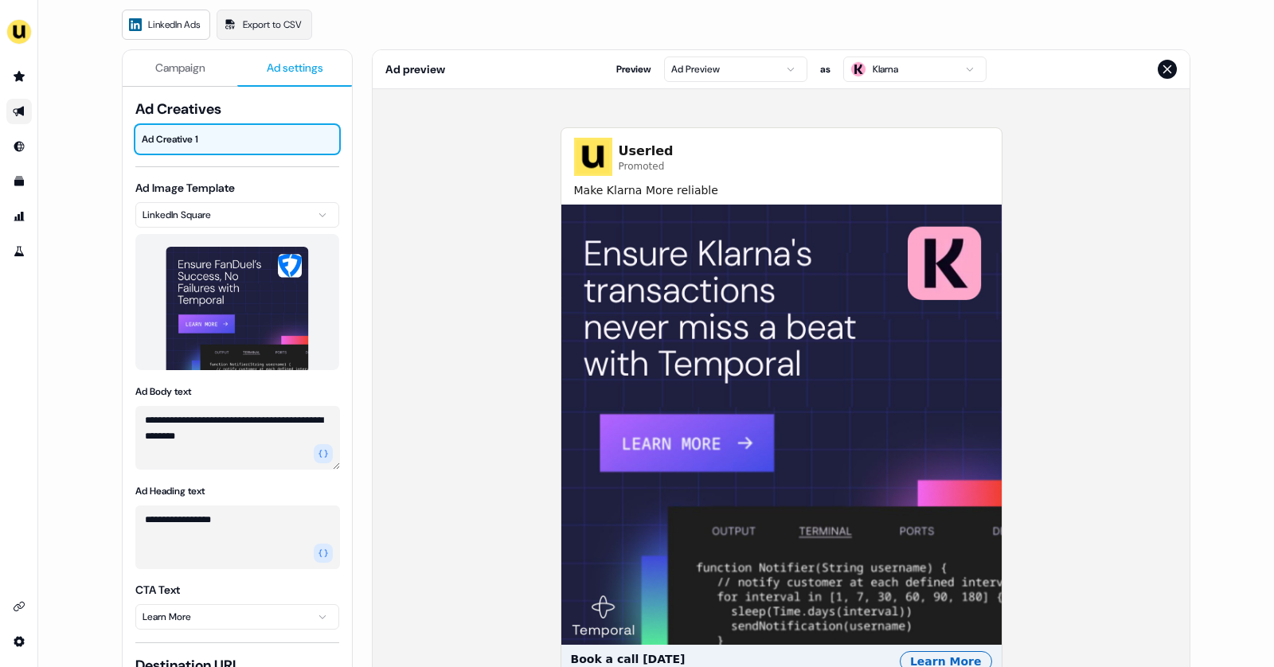
scroll to position [77, 0]
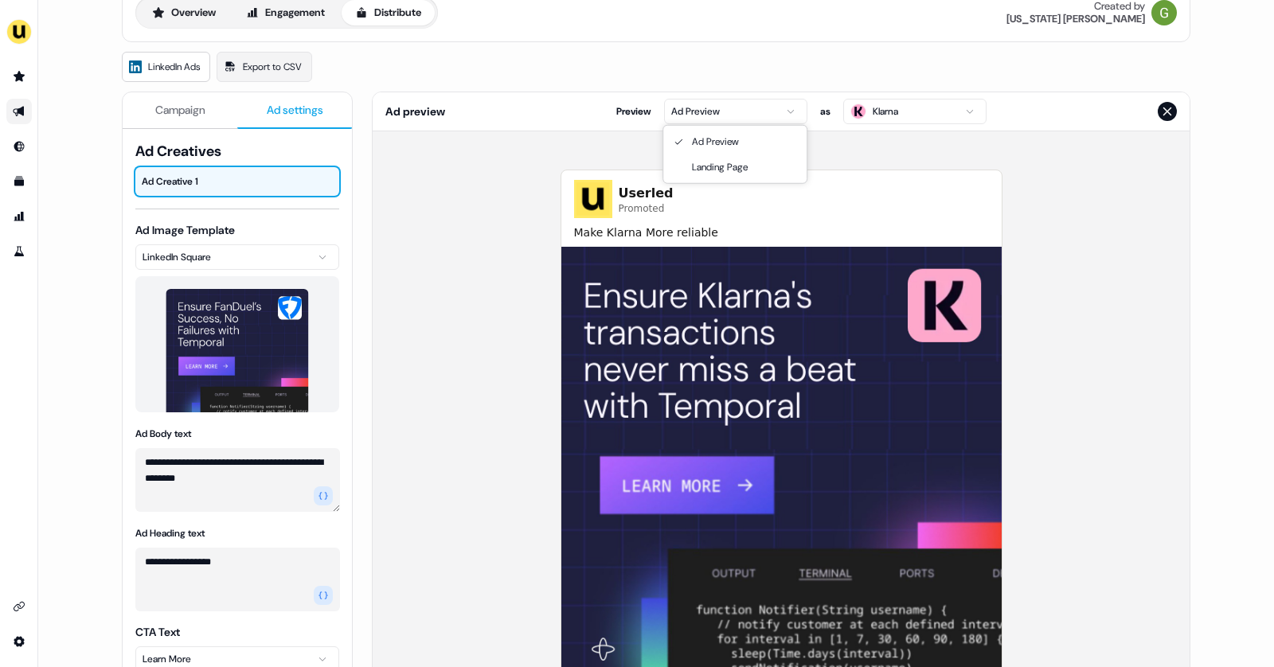
click at [785, 107] on html "**********" at bounding box center [637, 333] width 1274 height 667
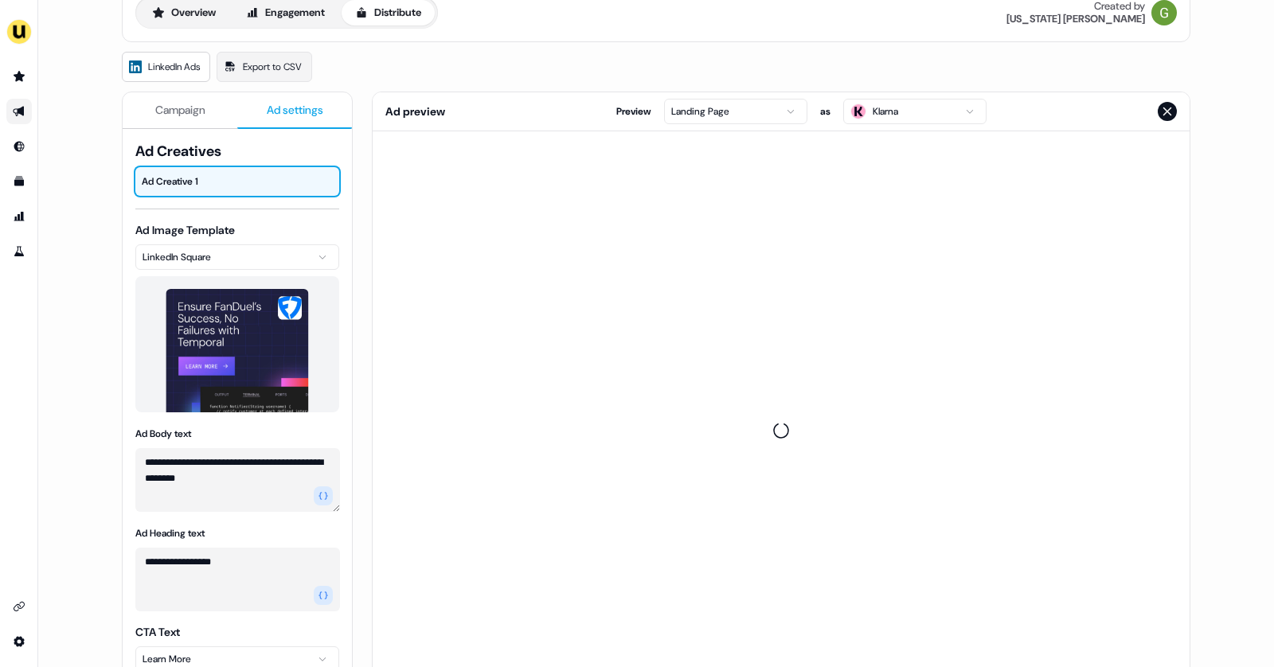
scroll to position [0, 0]
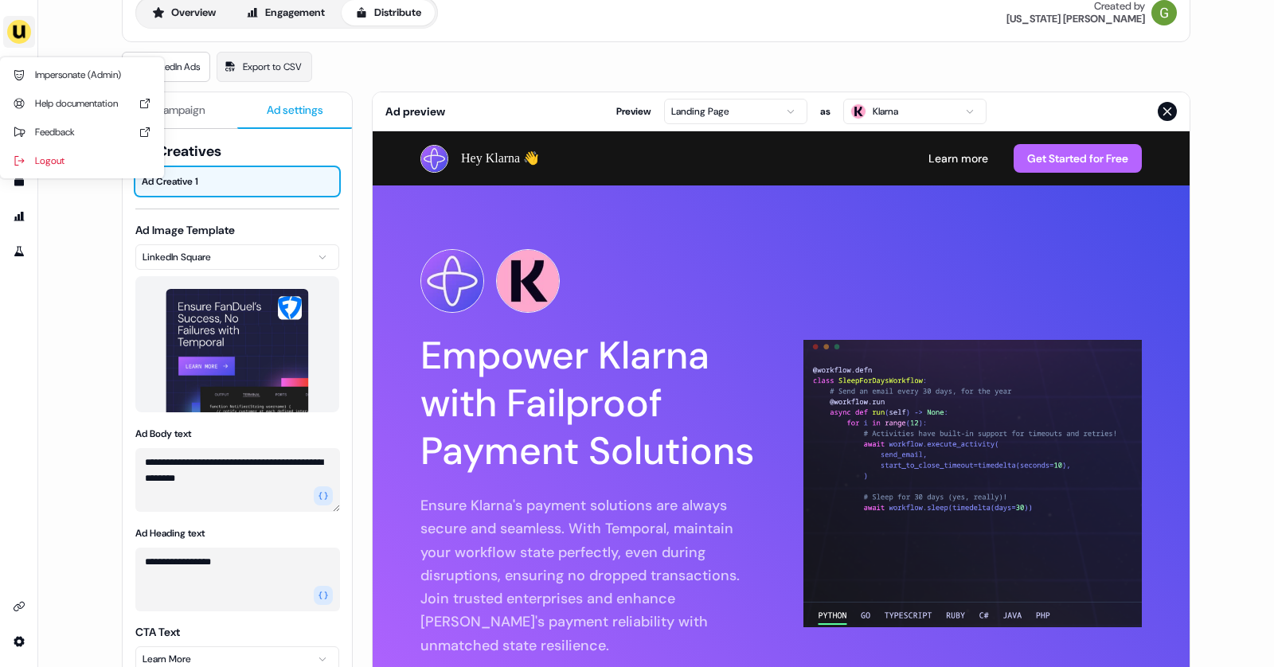
click at [16, 30] on img "side nav menu" at bounding box center [18, 31] width 25 height 25
click at [95, 32] on div "**********" at bounding box center [637, 333] width 1274 height 667
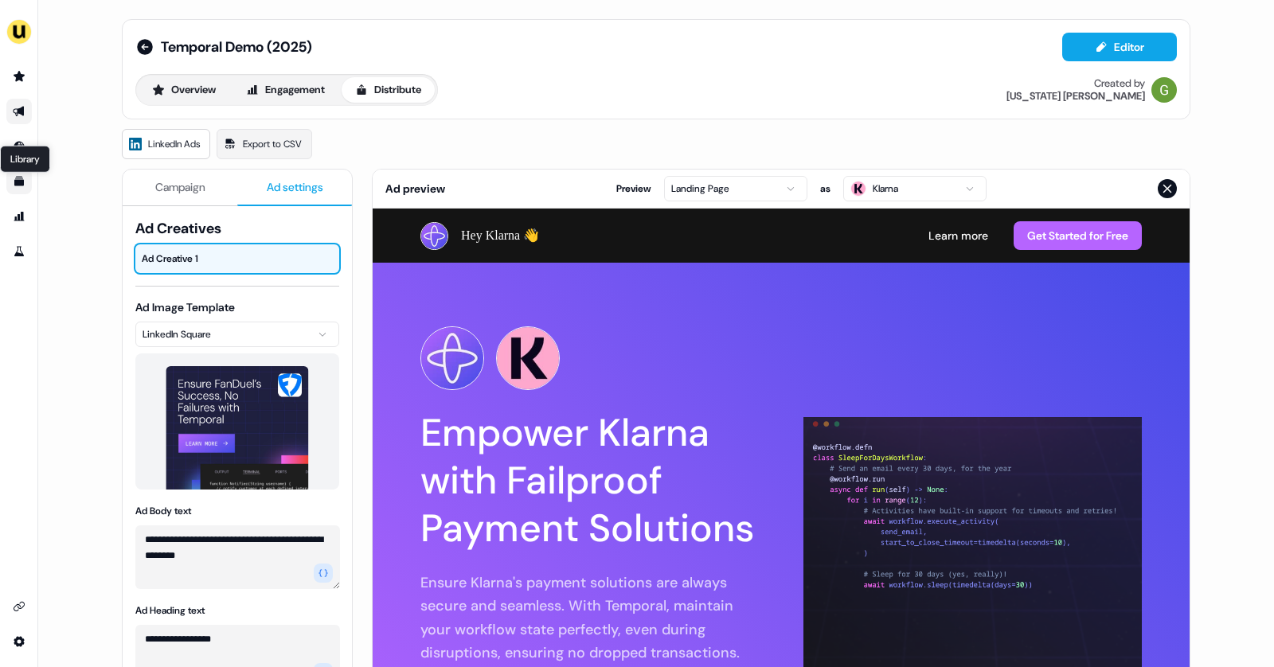
click at [18, 178] on icon "Go to templates" at bounding box center [19, 182] width 10 height 10
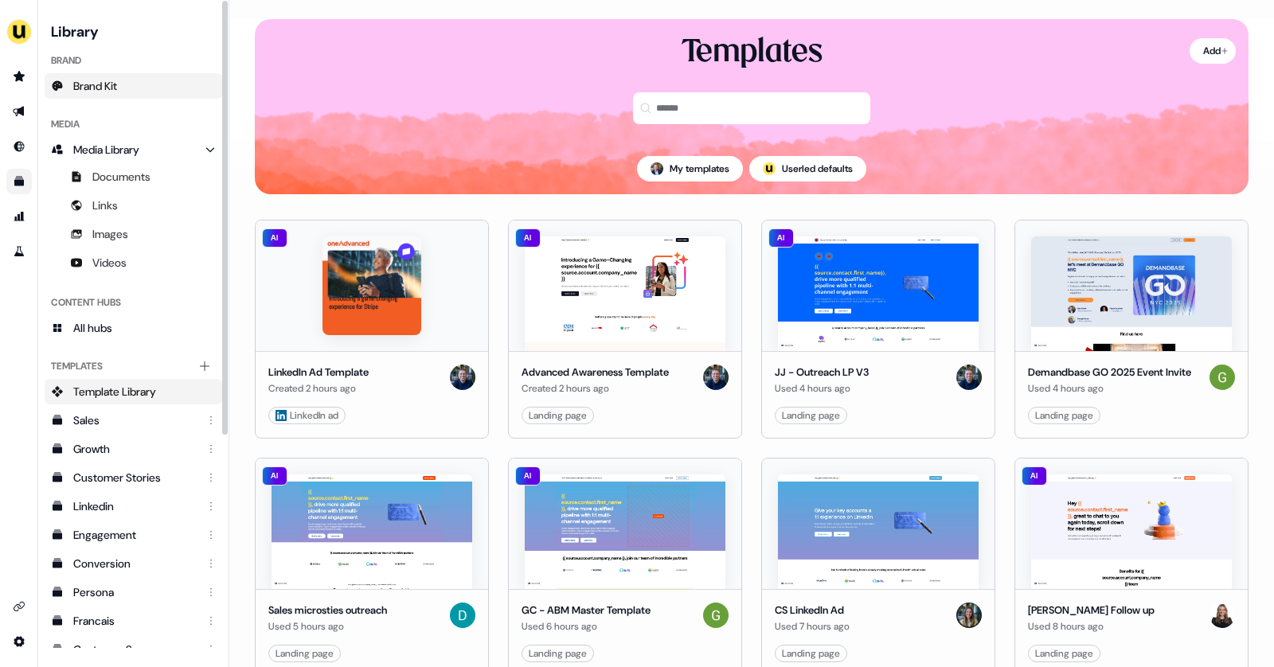
click at [103, 81] on span "Brand Kit" at bounding box center [95, 86] width 44 height 16
click at [102, 94] on link "Brand Kit" at bounding box center [134, 85] width 178 height 25
click at [152, 86] on link "Brand Kit" at bounding box center [134, 85] width 178 height 25
click at [142, 80] on link "Brand Kit" at bounding box center [134, 85] width 178 height 25
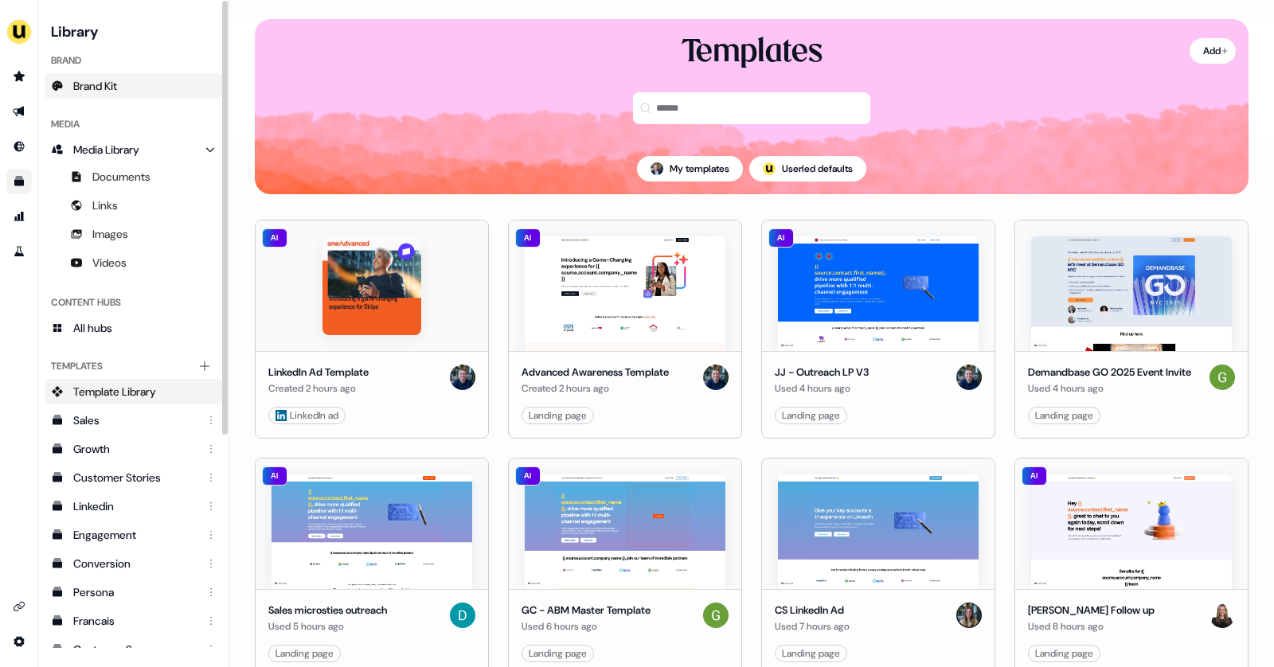
click at [142, 80] on link "Brand Kit" at bounding box center [134, 85] width 178 height 25
click at [16, 71] on icon "Go to prospects" at bounding box center [19, 76] width 13 height 13
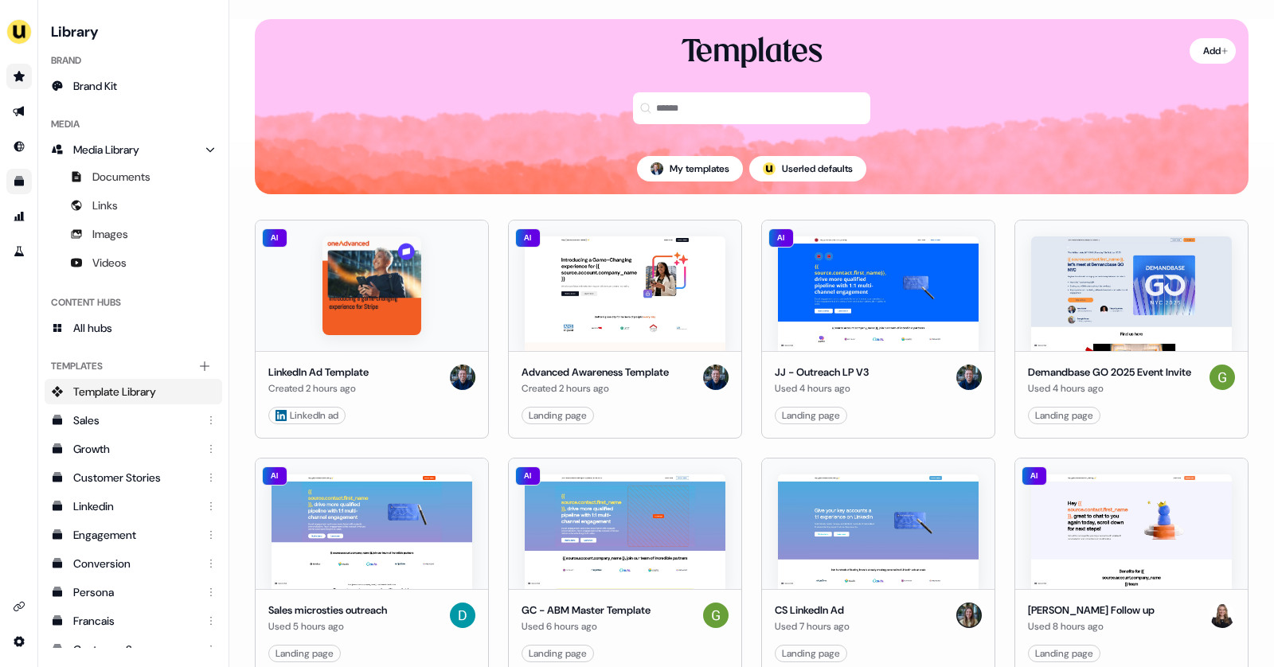
click at [16, 71] on icon "Go to prospects" at bounding box center [19, 76] width 13 height 13
click at [24, 82] on icon "Go to prospects" at bounding box center [19, 76] width 13 height 13
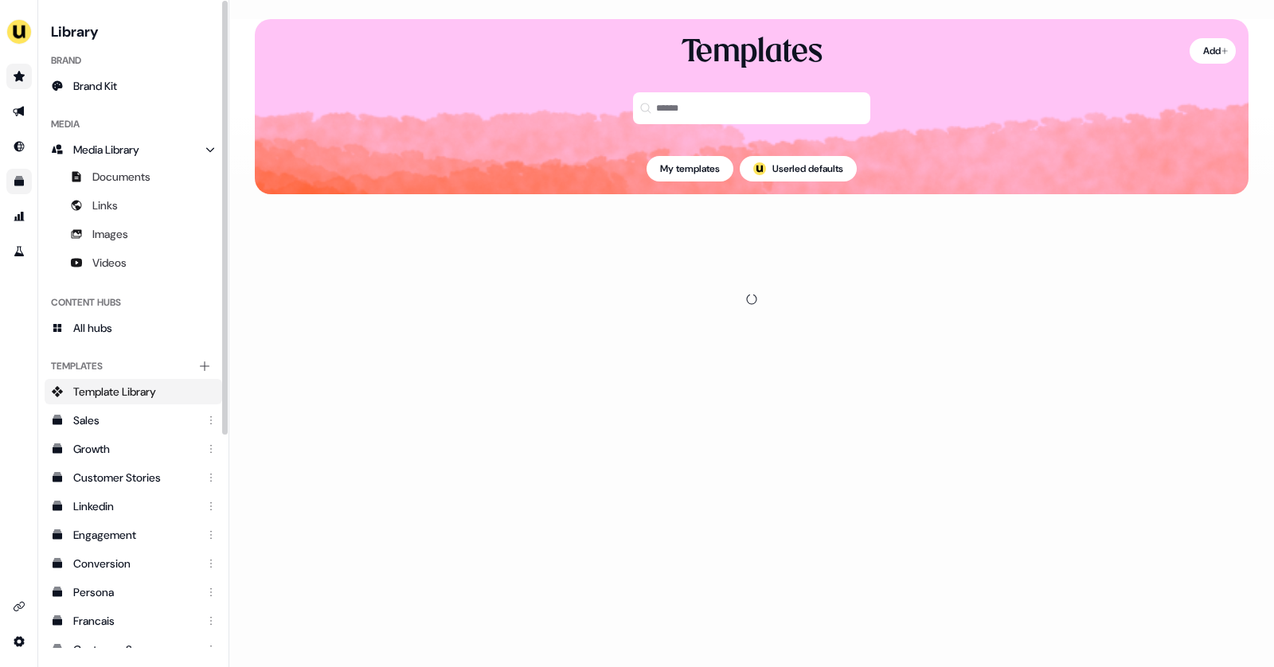
click at [18, 81] on icon "Go to prospects" at bounding box center [19, 76] width 13 height 13
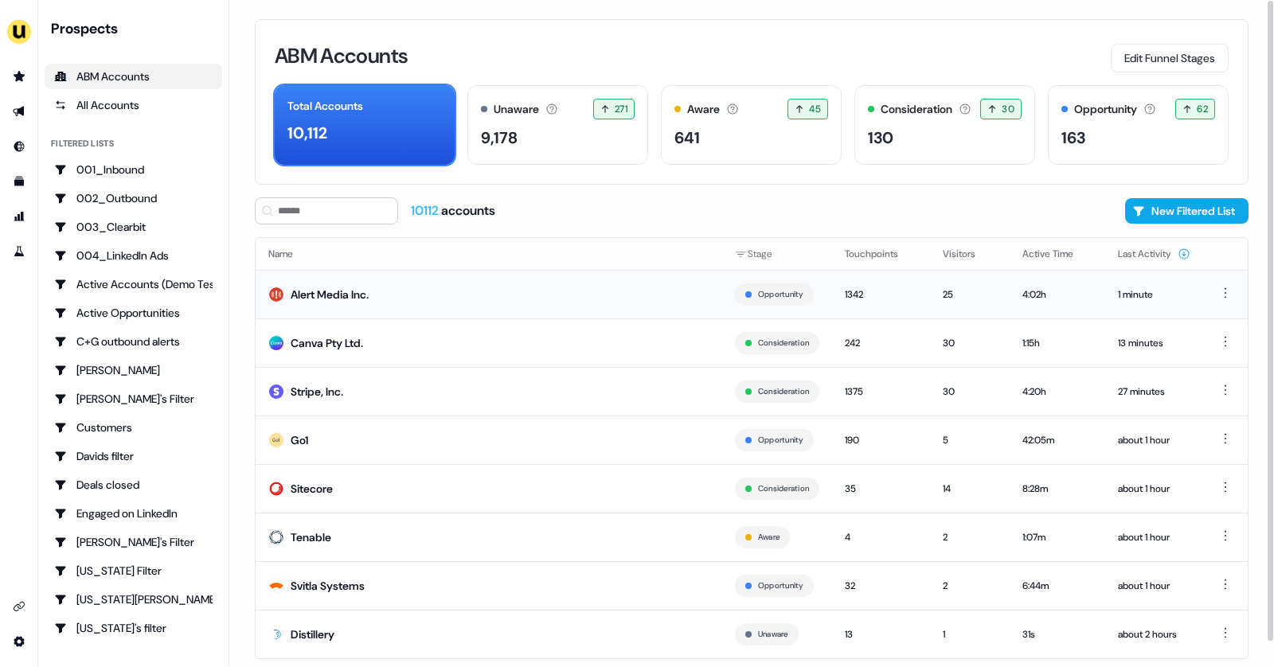
click at [412, 296] on td "Alert Media Inc." at bounding box center [489, 294] width 466 height 49
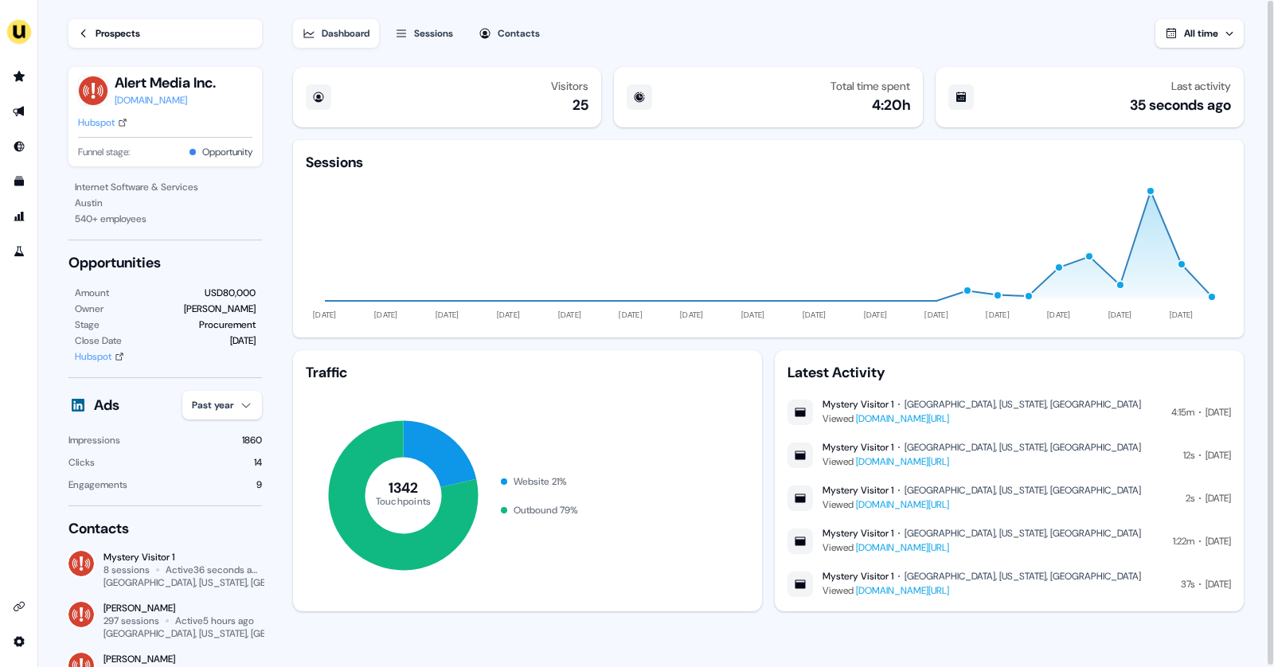
click at [93, 33] on link "Prospects" at bounding box center [164, 33] width 193 height 29
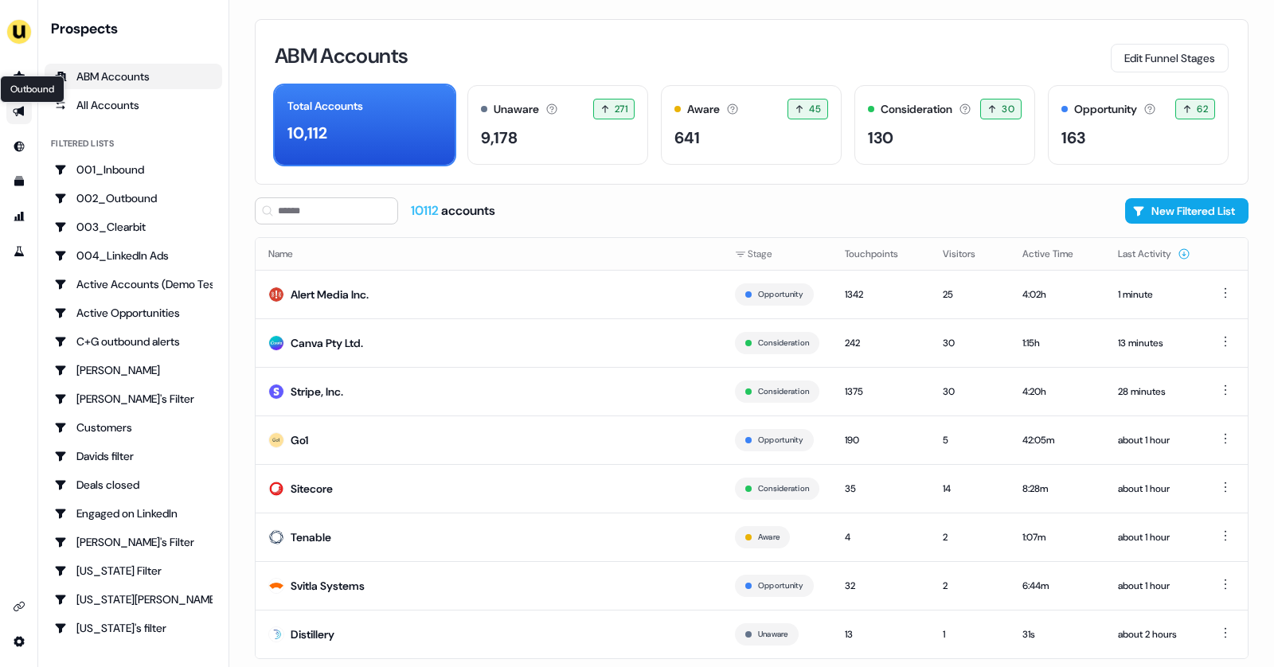
click at [18, 111] on icon "Go to outbound experience" at bounding box center [18, 112] width 11 height 10
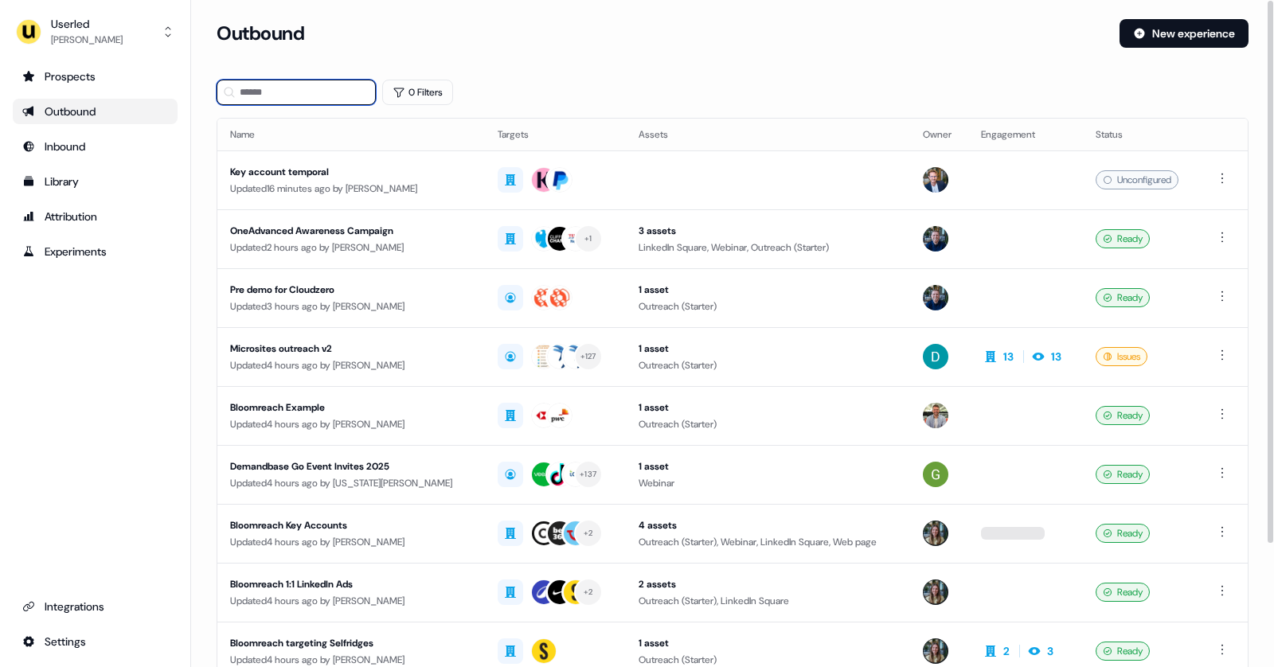
click at [283, 89] on input at bounding box center [296, 92] width 159 height 25
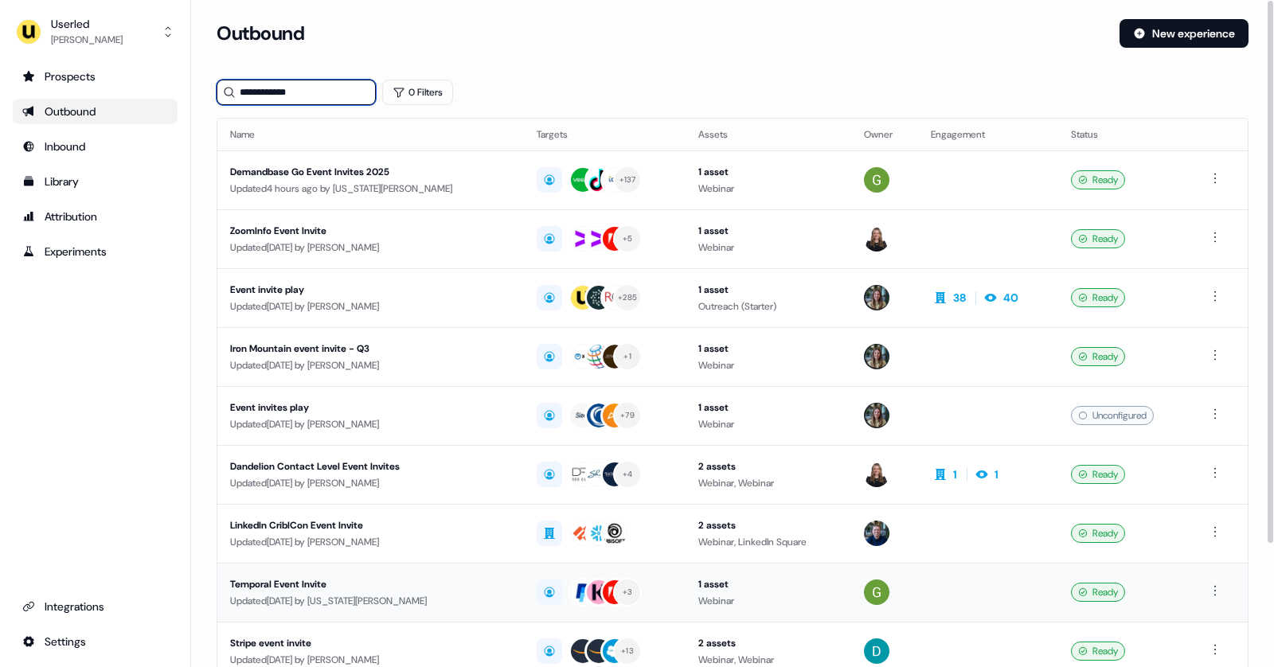
type input "**********"
click at [372, 581] on div "Temporal Event Invite" at bounding box center [370, 584] width 281 height 16
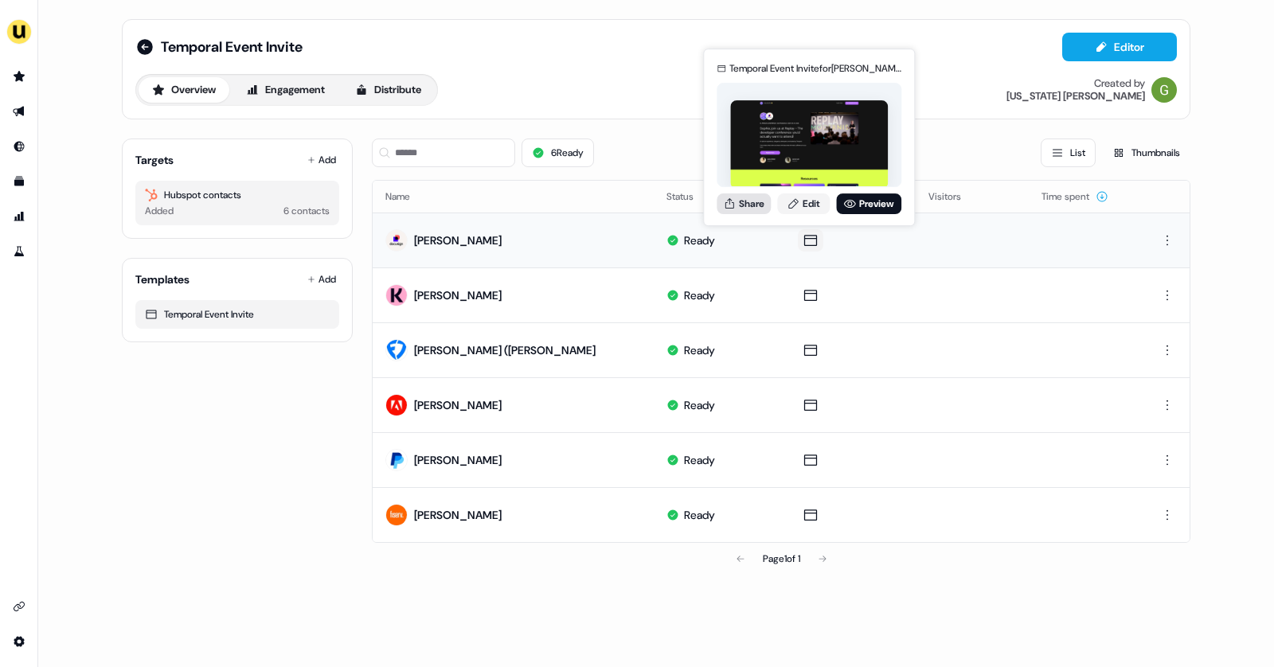
click at [759, 206] on button "Share" at bounding box center [743, 203] width 54 height 21
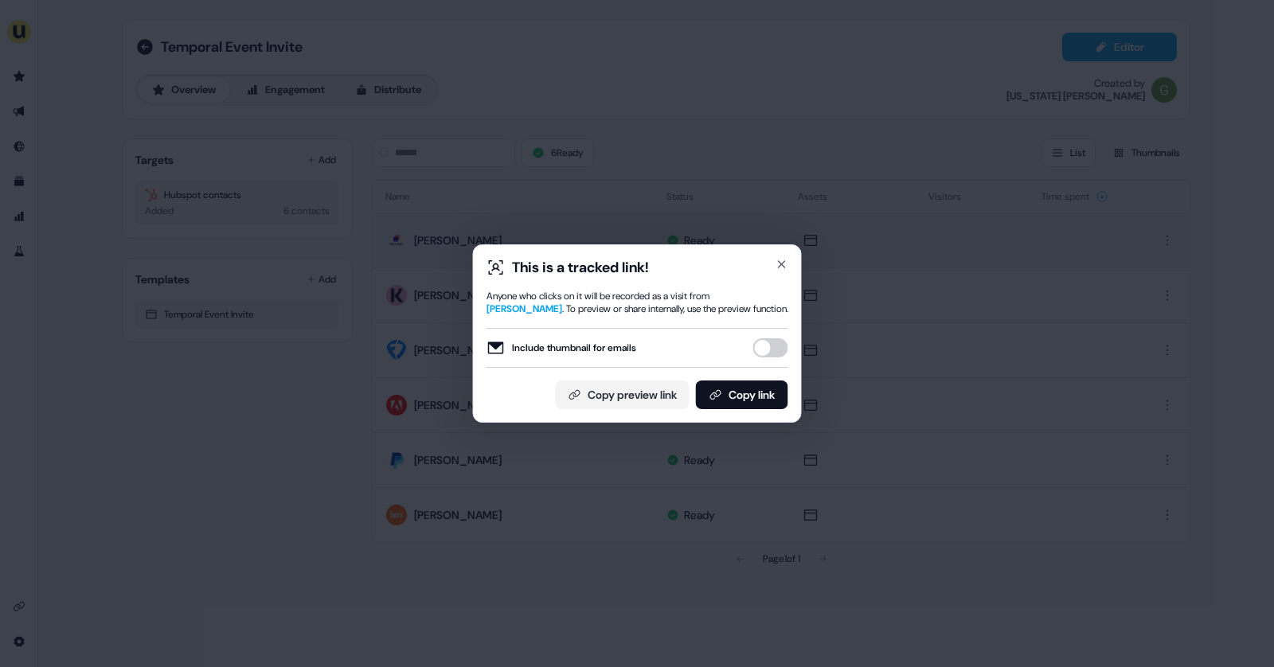
click at [778, 352] on button "Include thumbnail for emails" at bounding box center [770, 347] width 35 height 19
click at [718, 395] on icon at bounding box center [715, 394] width 13 height 13
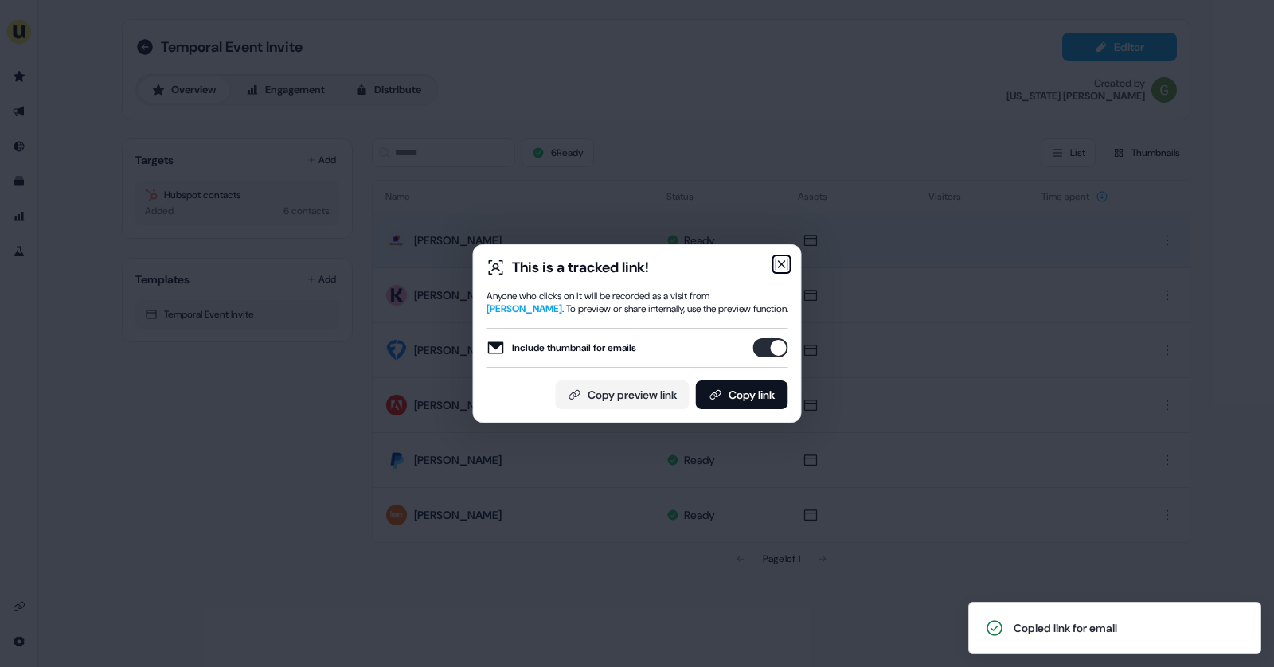
click at [781, 265] on icon "button" at bounding box center [781, 264] width 13 height 13
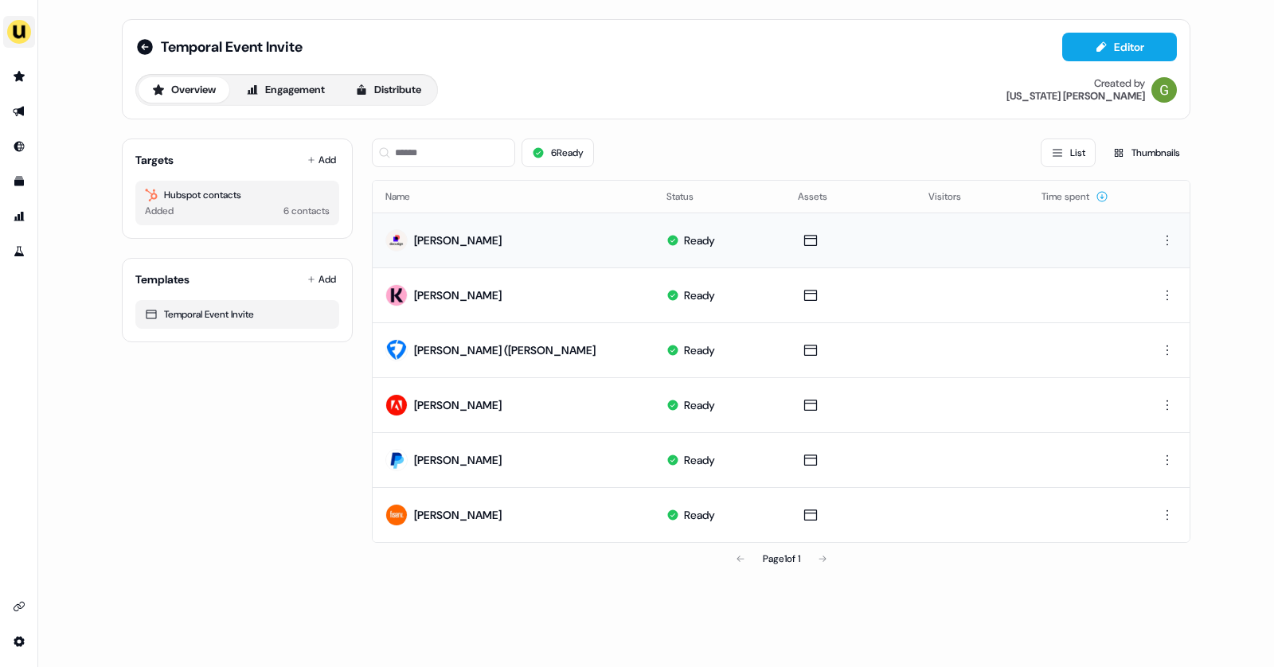
click at [12, 34] on img "side nav menu" at bounding box center [18, 31] width 25 height 25
click at [84, 31] on div "Impersonate (Admin) Help documentation Feedback Logout Temporal Event Invite Ed…" at bounding box center [637, 333] width 1274 height 667
click at [12, 39] on img "side nav menu" at bounding box center [18, 31] width 25 height 25
click at [59, 27] on div "Impersonate (Admin) Help documentation Feedback Logout Temporal Event Invite Ed…" at bounding box center [637, 333] width 1274 height 667
click at [18, 45] on button "side nav menu" at bounding box center [19, 32] width 32 height 32
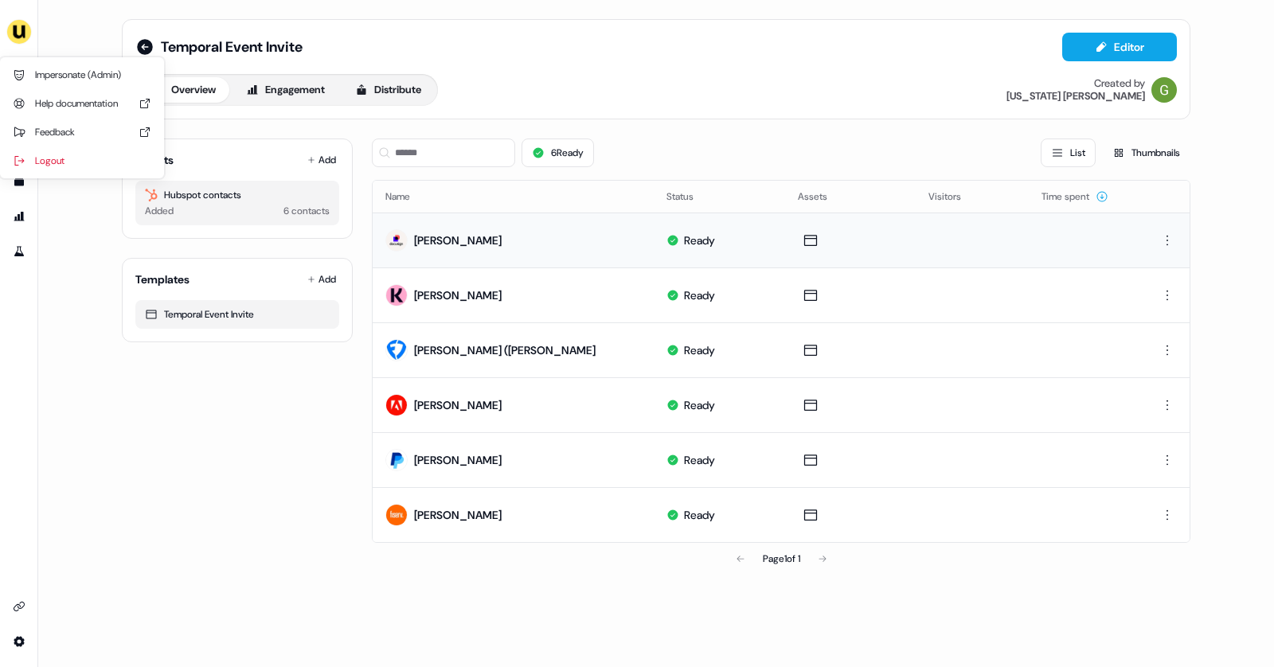
click at [63, 37] on div "Impersonate (Admin) Help documentation Feedback Logout Temporal Event Invite Ed…" at bounding box center [637, 333] width 1274 height 667
click at [19, 69] on link "Go to prospects" at bounding box center [18, 76] width 25 height 25
click at [18, 174] on link "Go to templates" at bounding box center [18, 181] width 25 height 25
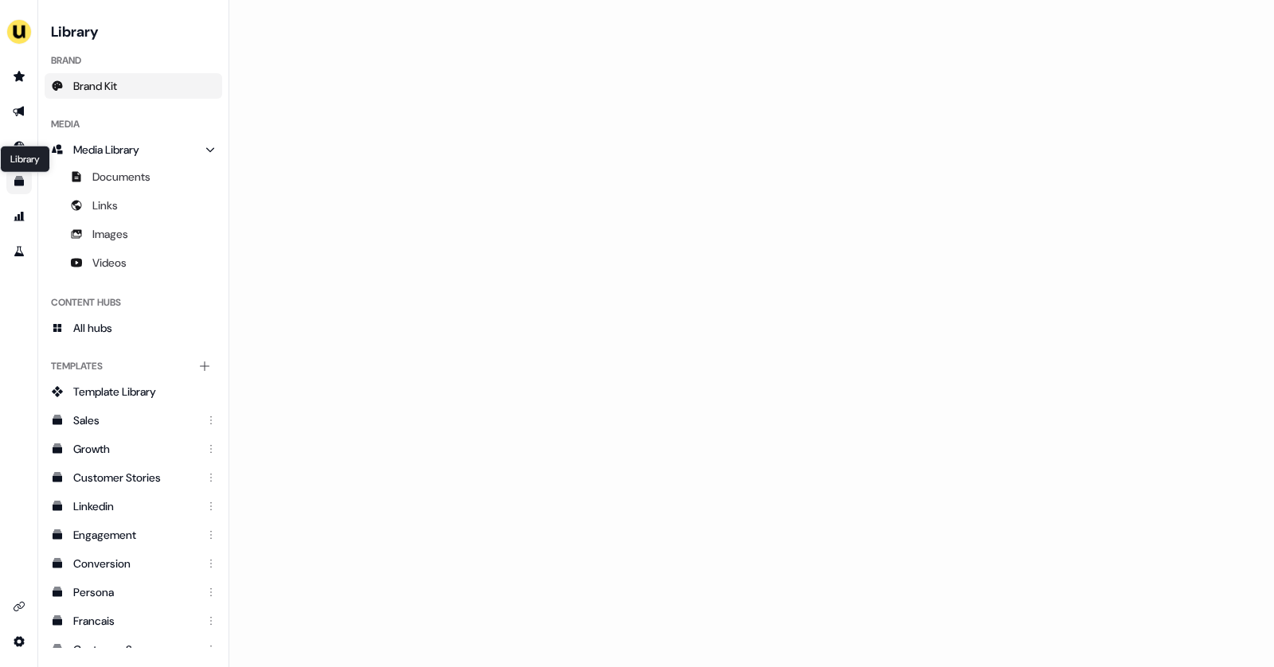
click at [84, 86] on span "Brand Kit" at bounding box center [95, 86] width 44 height 16
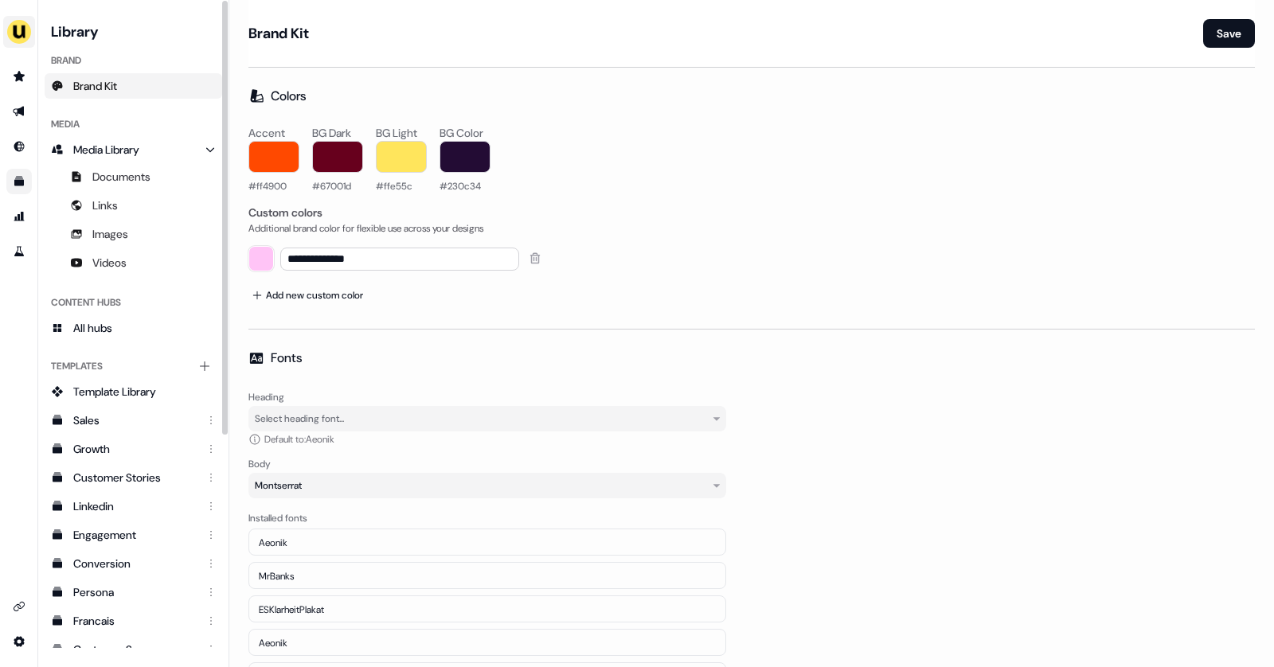
click at [11, 34] on img "side nav menu" at bounding box center [18, 31] width 25 height 25
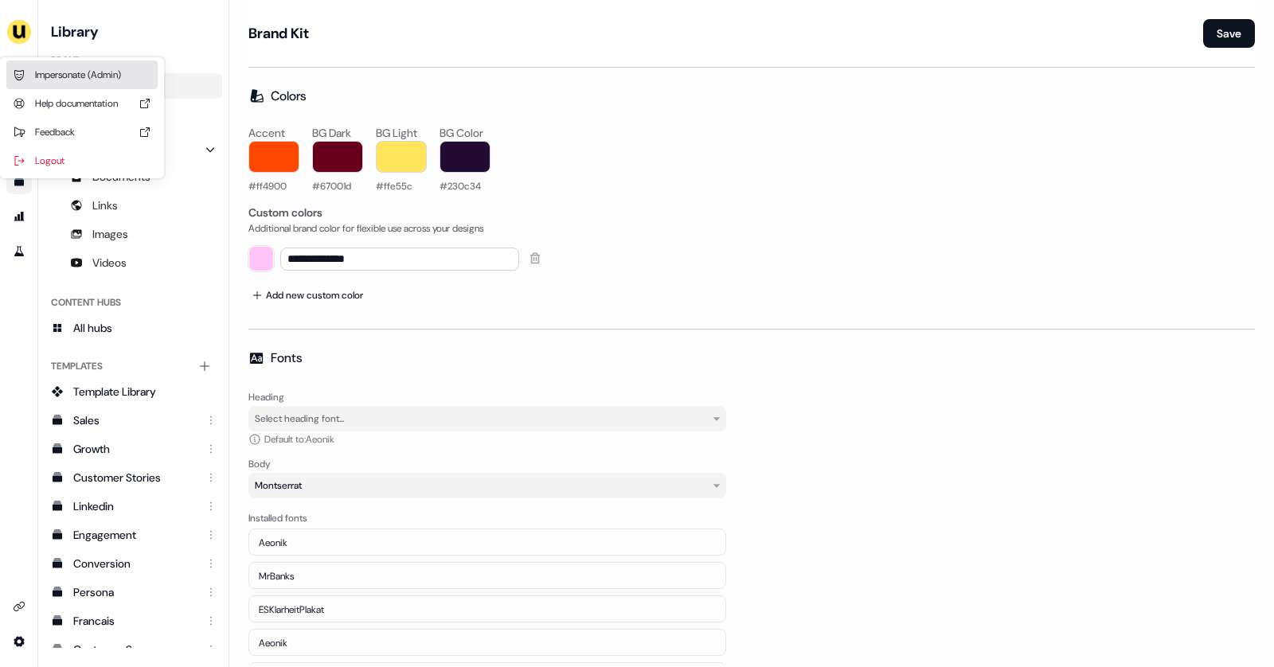
click at [61, 70] on div "Impersonate (Admin)" at bounding box center [81, 74] width 151 height 29
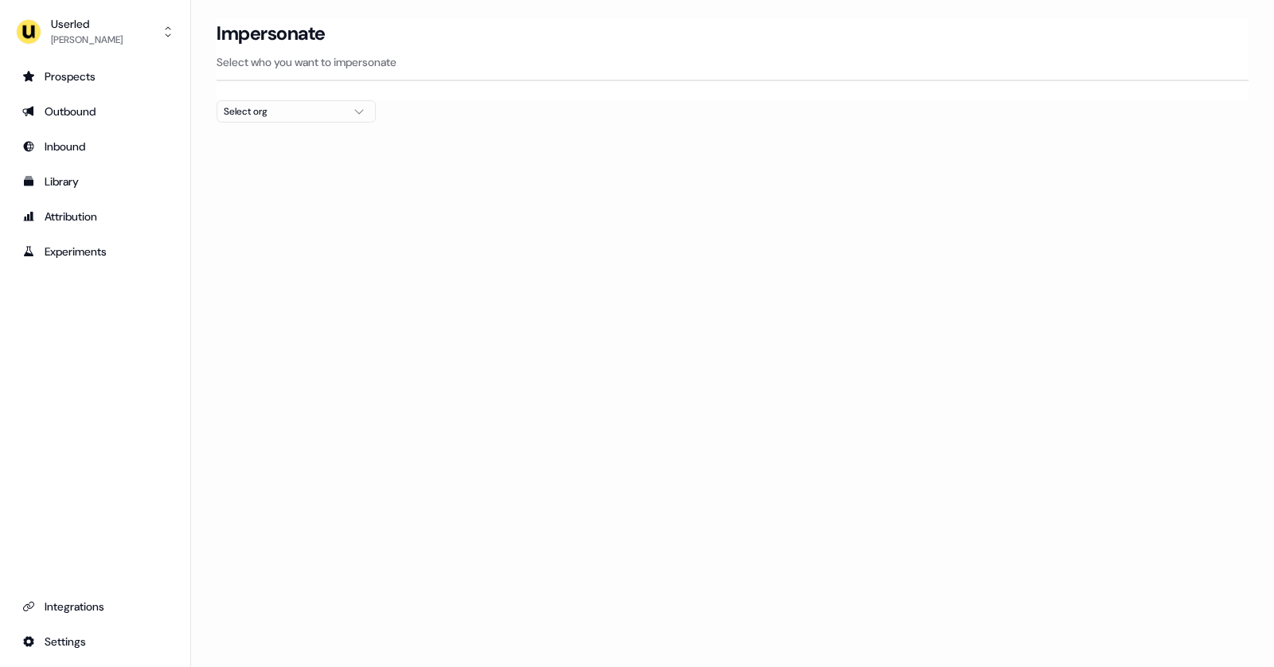
click at [267, 112] on div "Select org" at bounding box center [283, 111] width 119 height 16
type input "****"
click at [302, 166] on div "Pigment" at bounding box center [296, 167] width 158 height 25
click at [461, 133] on div at bounding box center [733, 129] width 1032 height 13
click at [296, 112] on div "Pigment" at bounding box center [283, 111] width 119 height 16
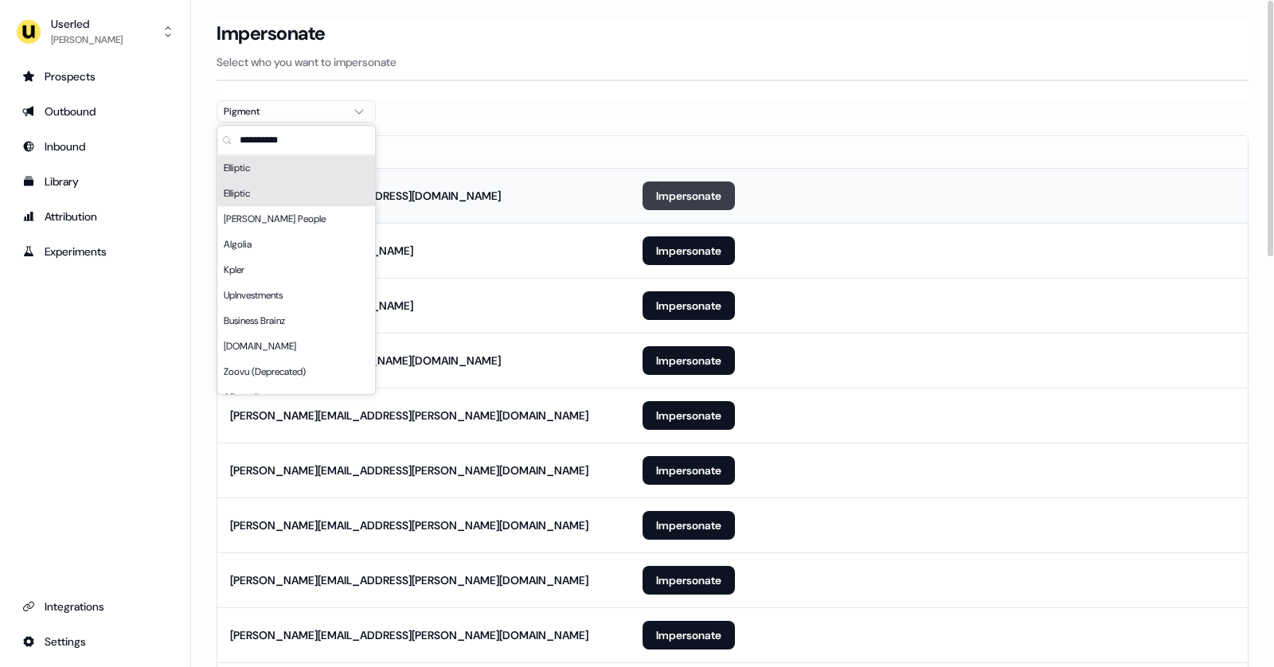
click at [669, 189] on button "Impersonate" at bounding box center [688, 195] width 92 height 29
